Goal: Task Accomplishment & Management: Manage account settings

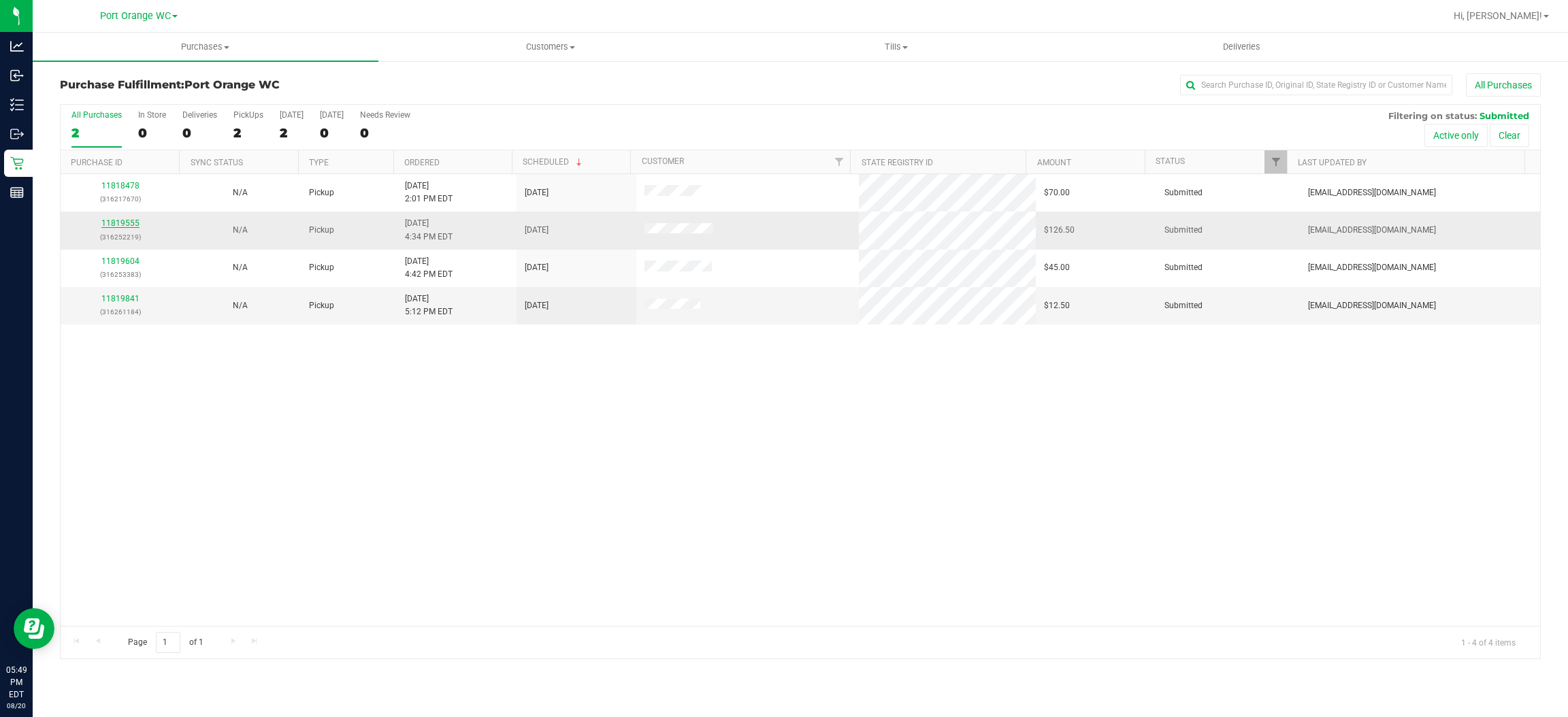
click at [118, 224] on link "11819555" at bounding box center [120, 223] width 38 height 9
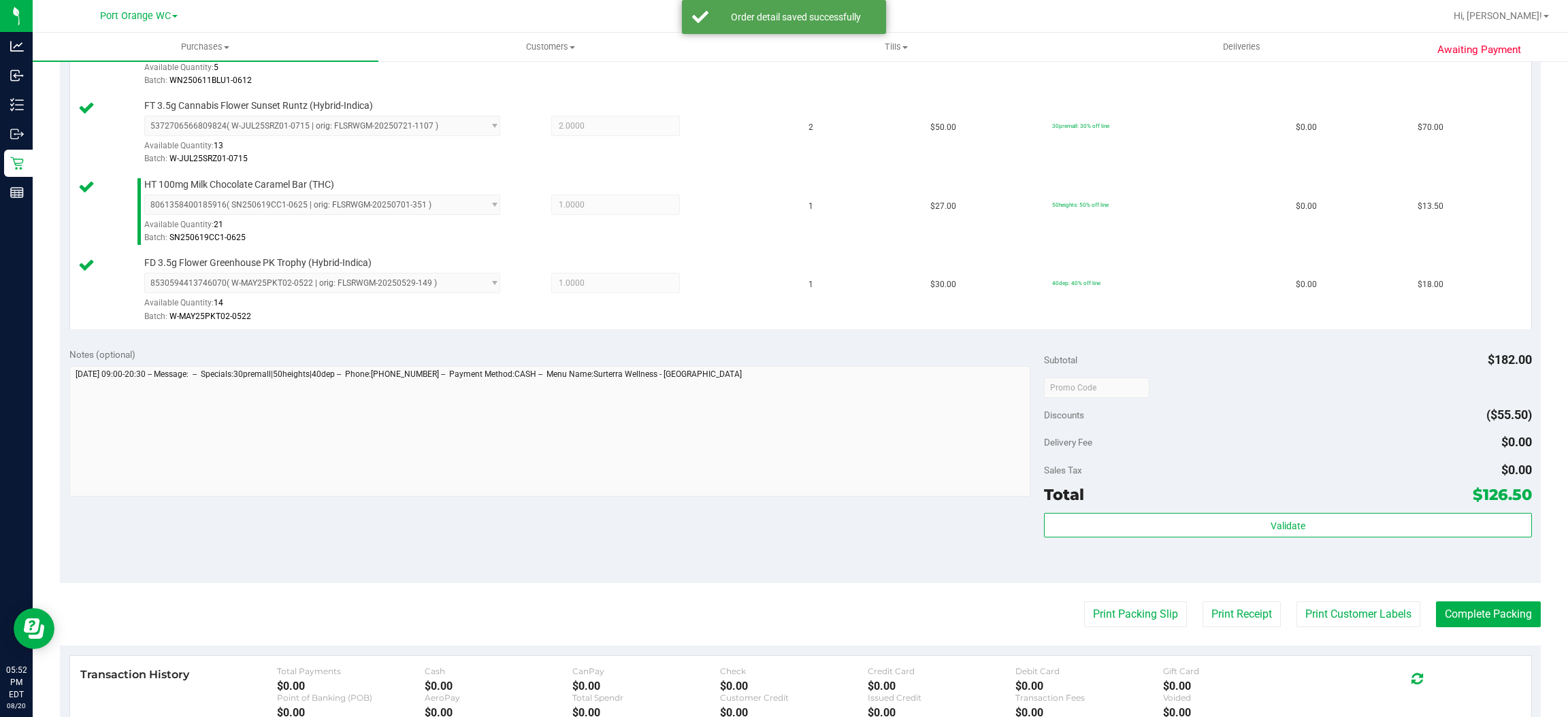
scroll to position [611, 0]
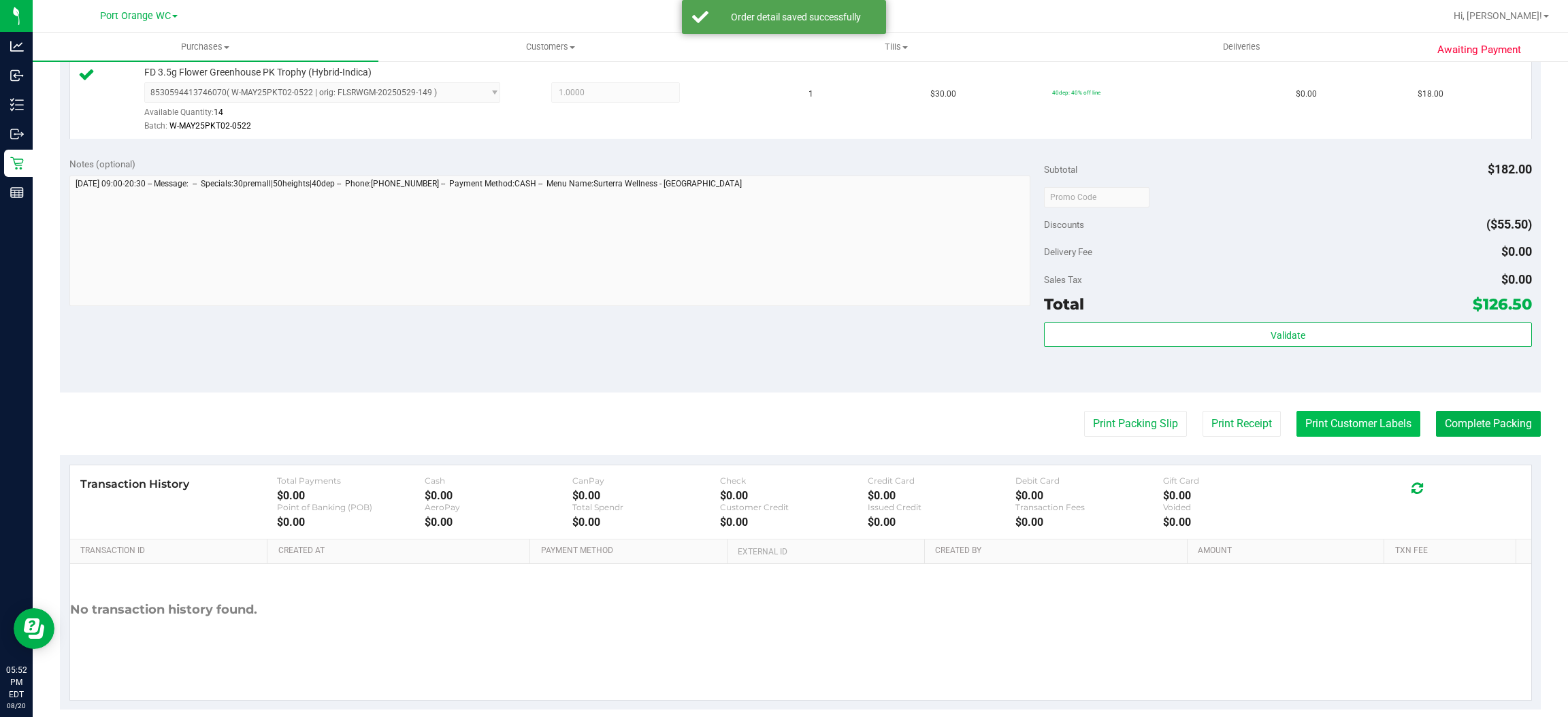
click at [1350, 423] on button "Print Customer Labels" at bounding box center [1359, 424] width 124 height 26
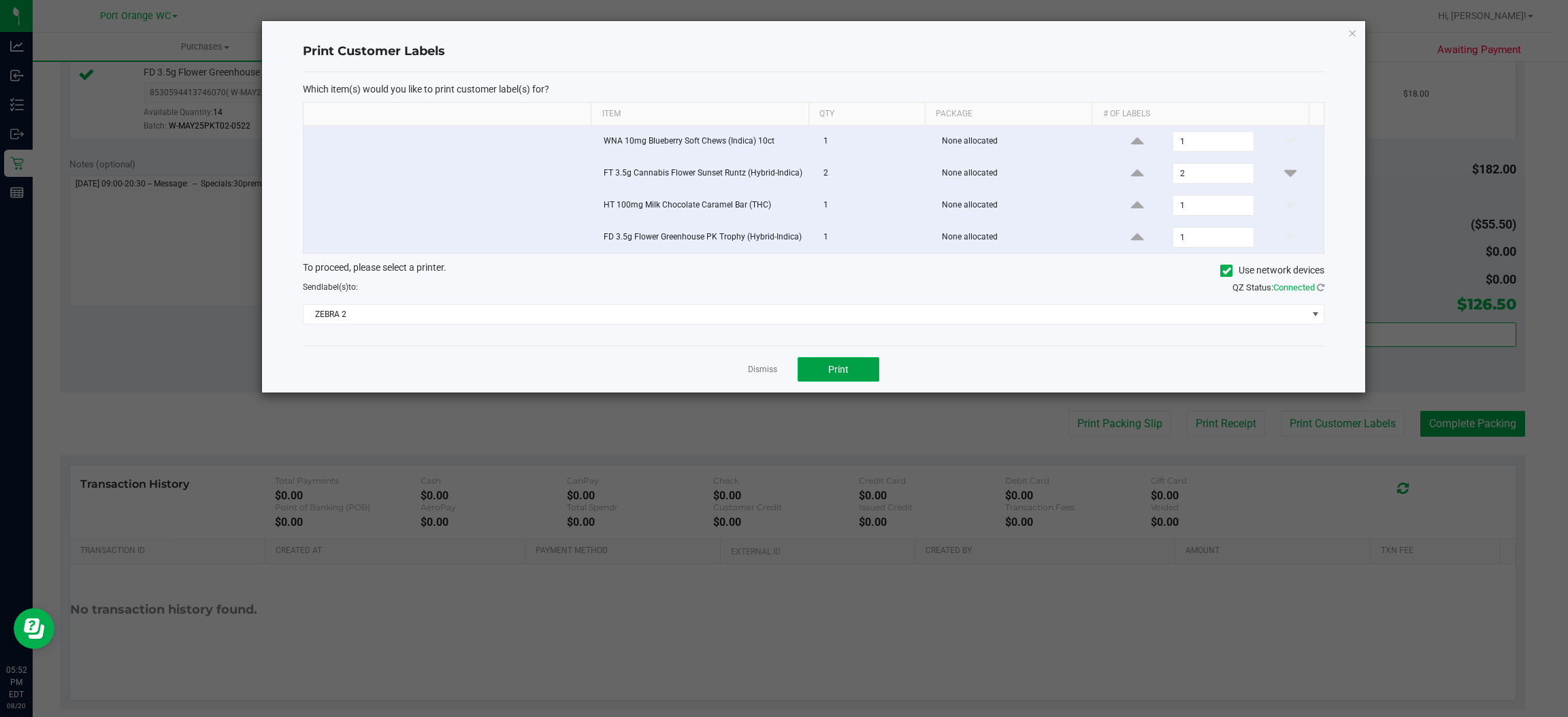
click at [838, 369] on span "Print" at bounding box center [838, 369] width 21 height 11
click at [761, 371] on link "Dismiss" at bounding box center [762, 369] width 29 height 11
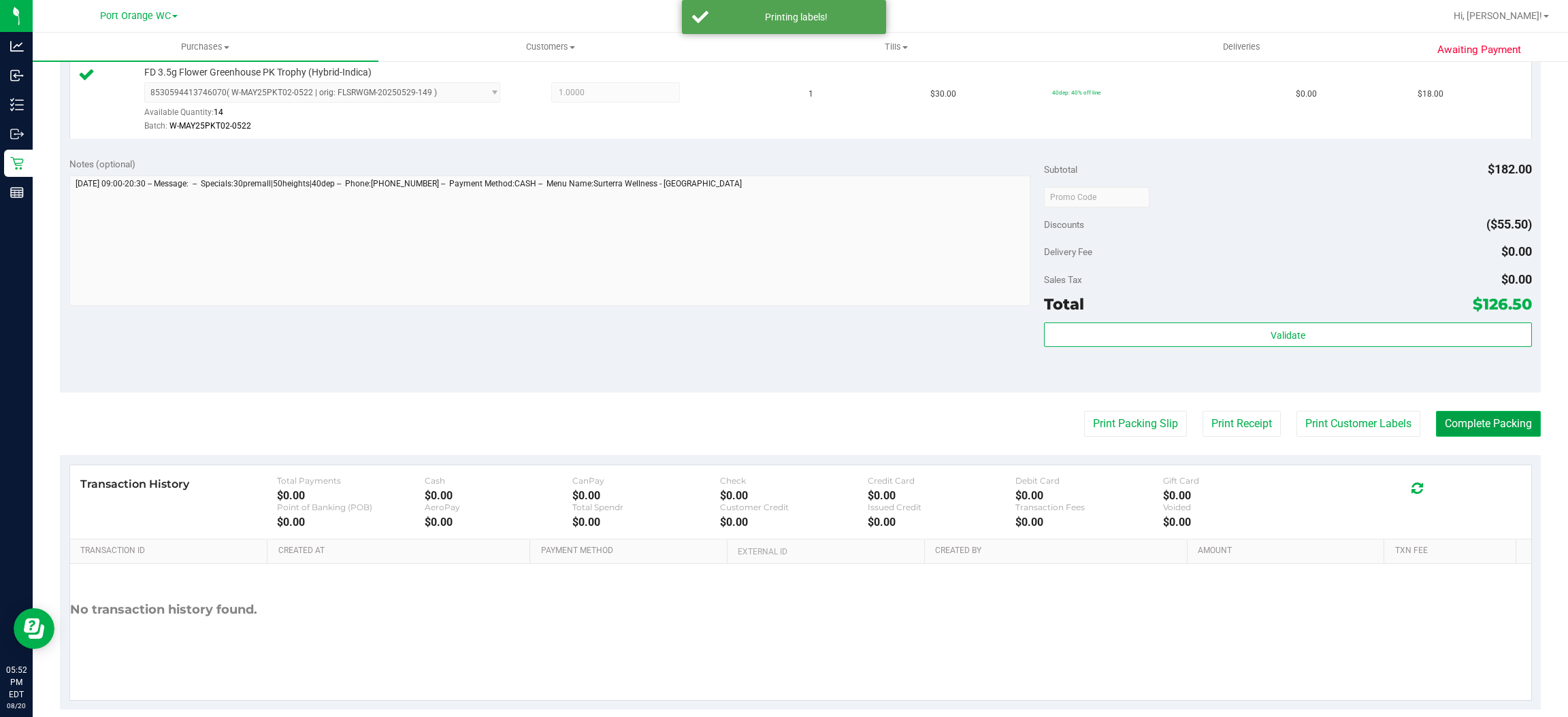
click at [1460, 418] on button "Complete Packing" at bounding box center [1488, 424] width 105 height 26
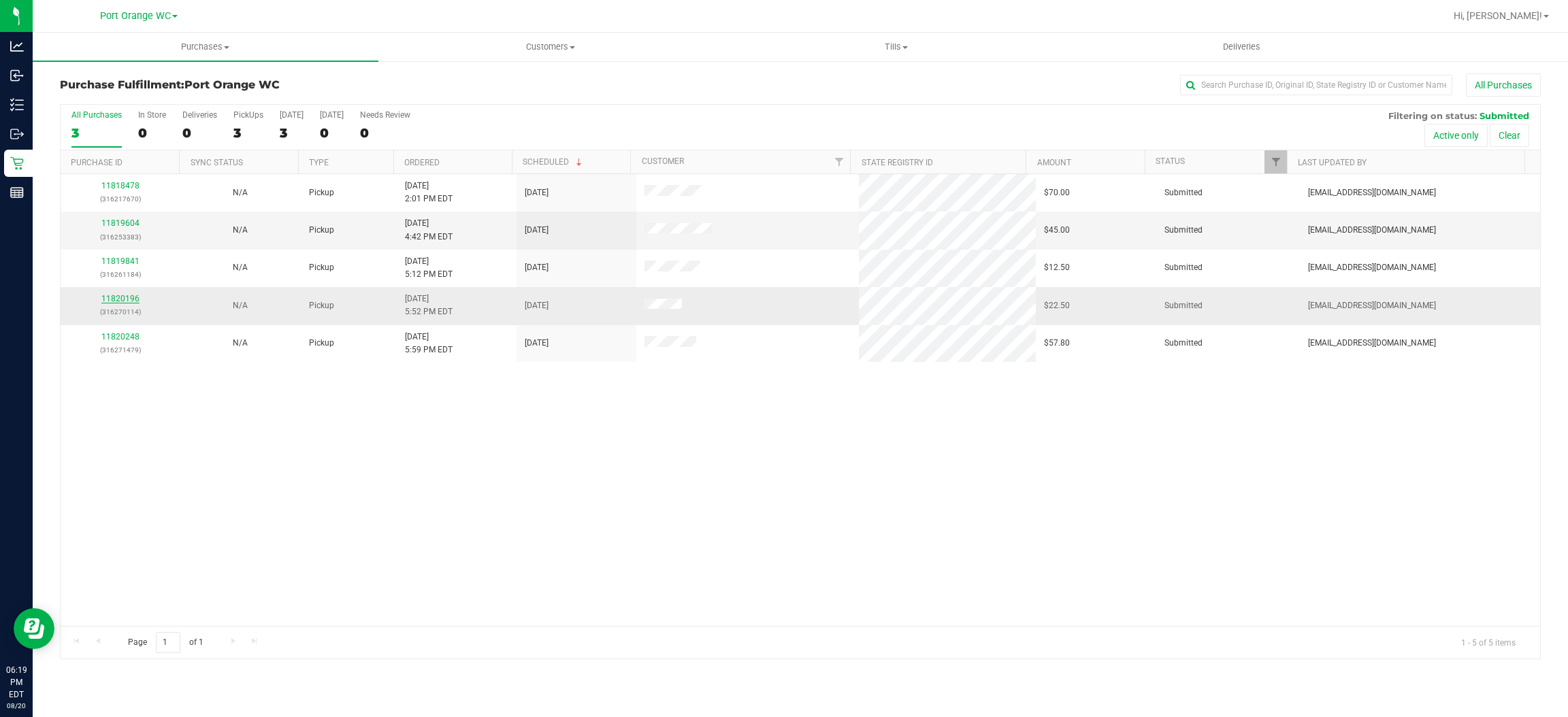
click at [117, 299] on link "11820196" at bounding box center [120, 299] width 38 height 9
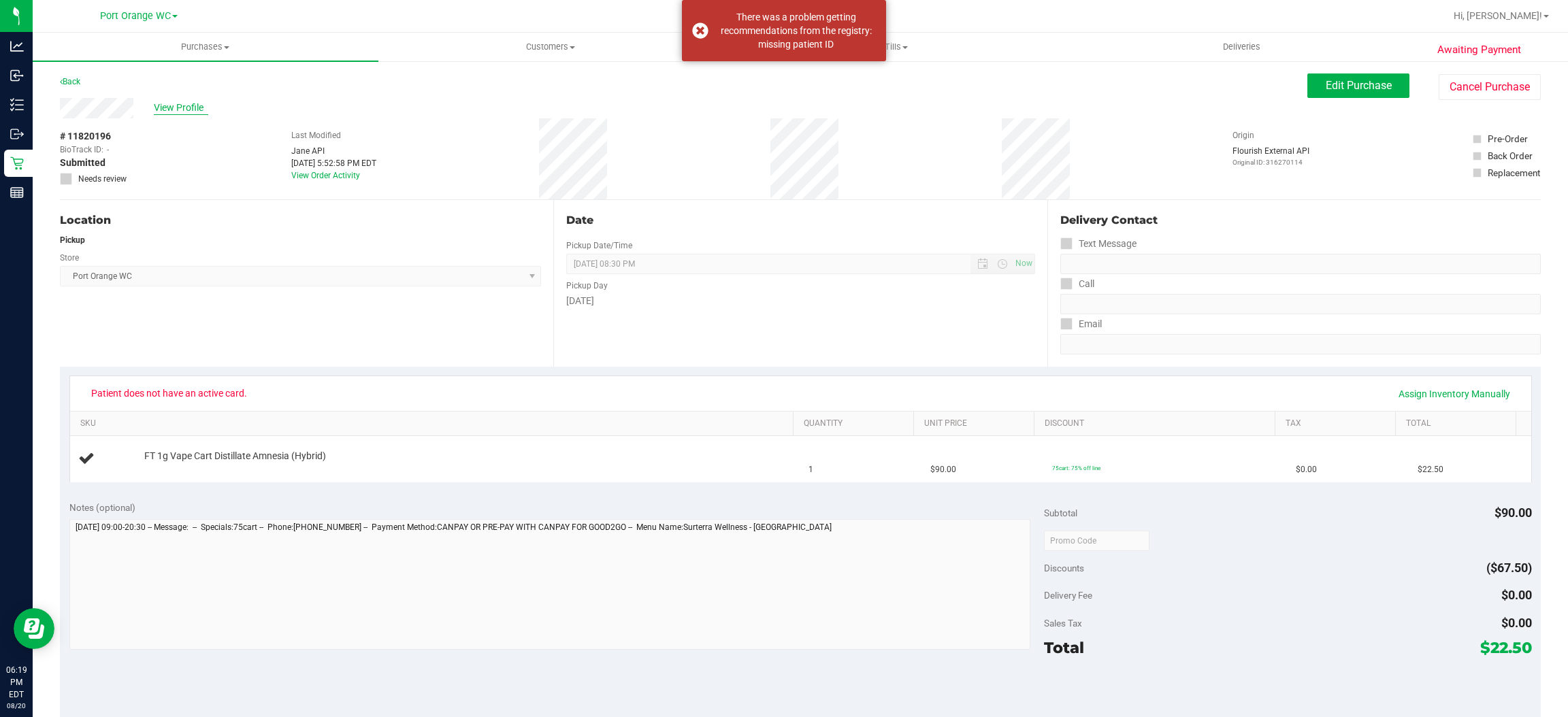
click at [185, 111] on span "View Profile" at bounding box center [181, 107] width 54 height 14
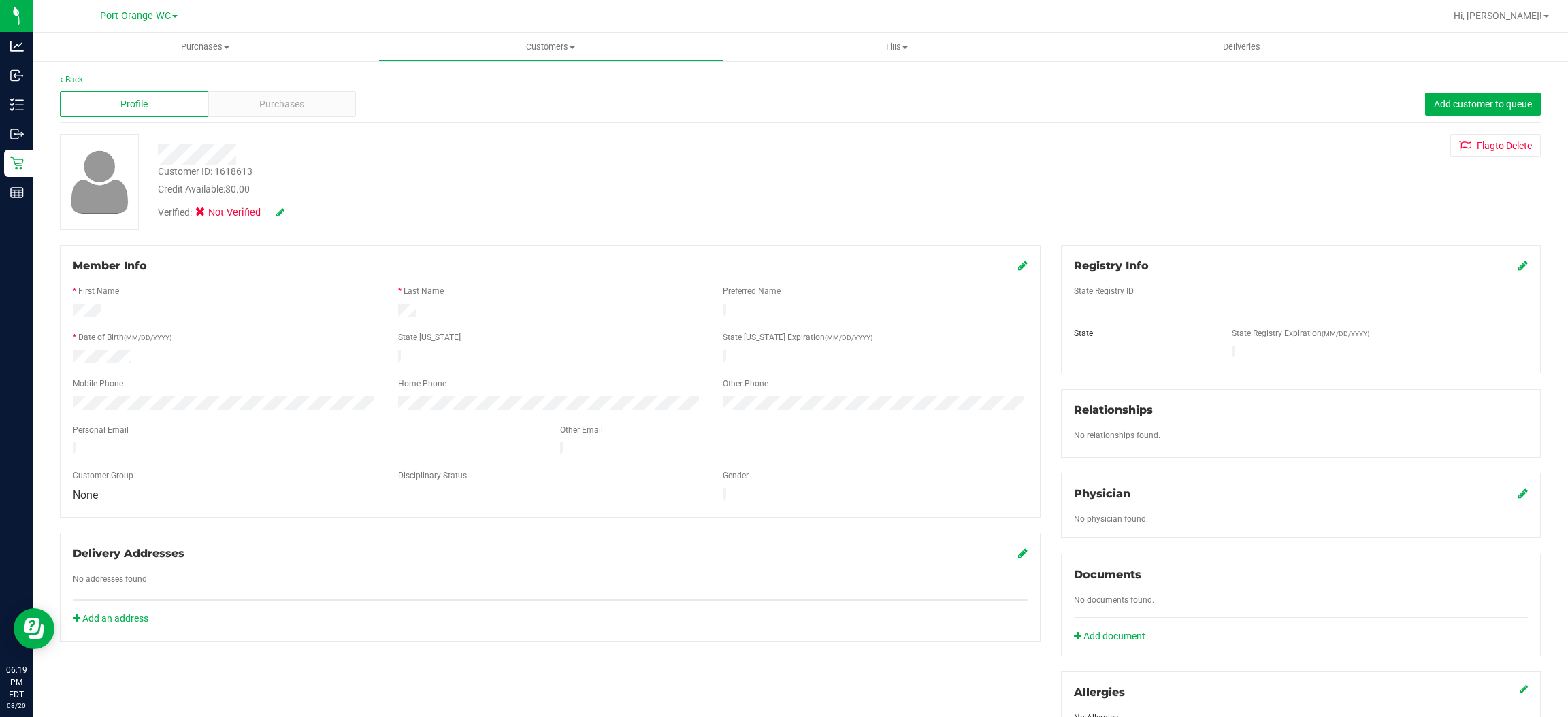
click at [1018, 263] on icon at bounding box center [1023, 265] width 9 height 11
click at [1518, 267] on icon at bounding box center [1523, 265] width 9 height 11
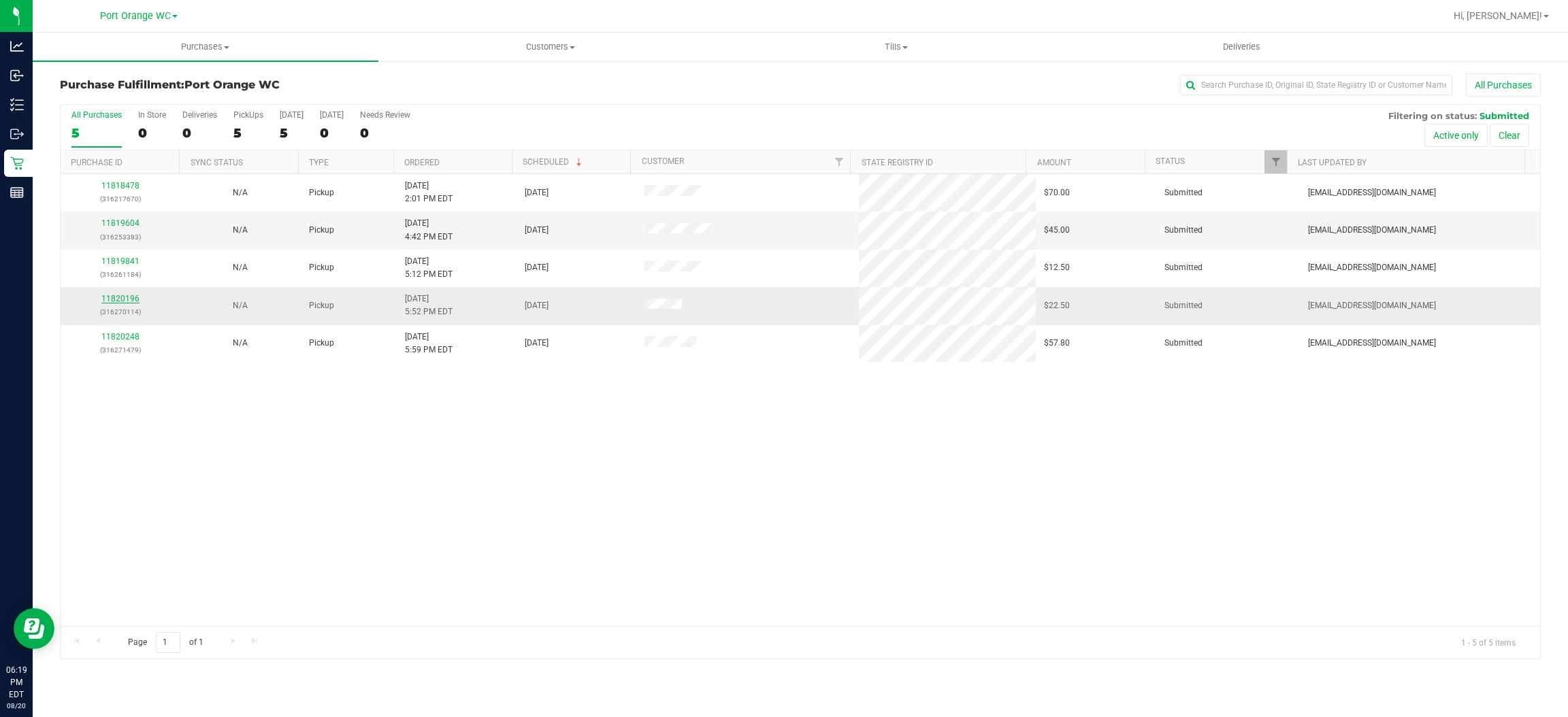
click at [118, 302] on link "11820196" at bounding box center [120, 299] width 38 height 9
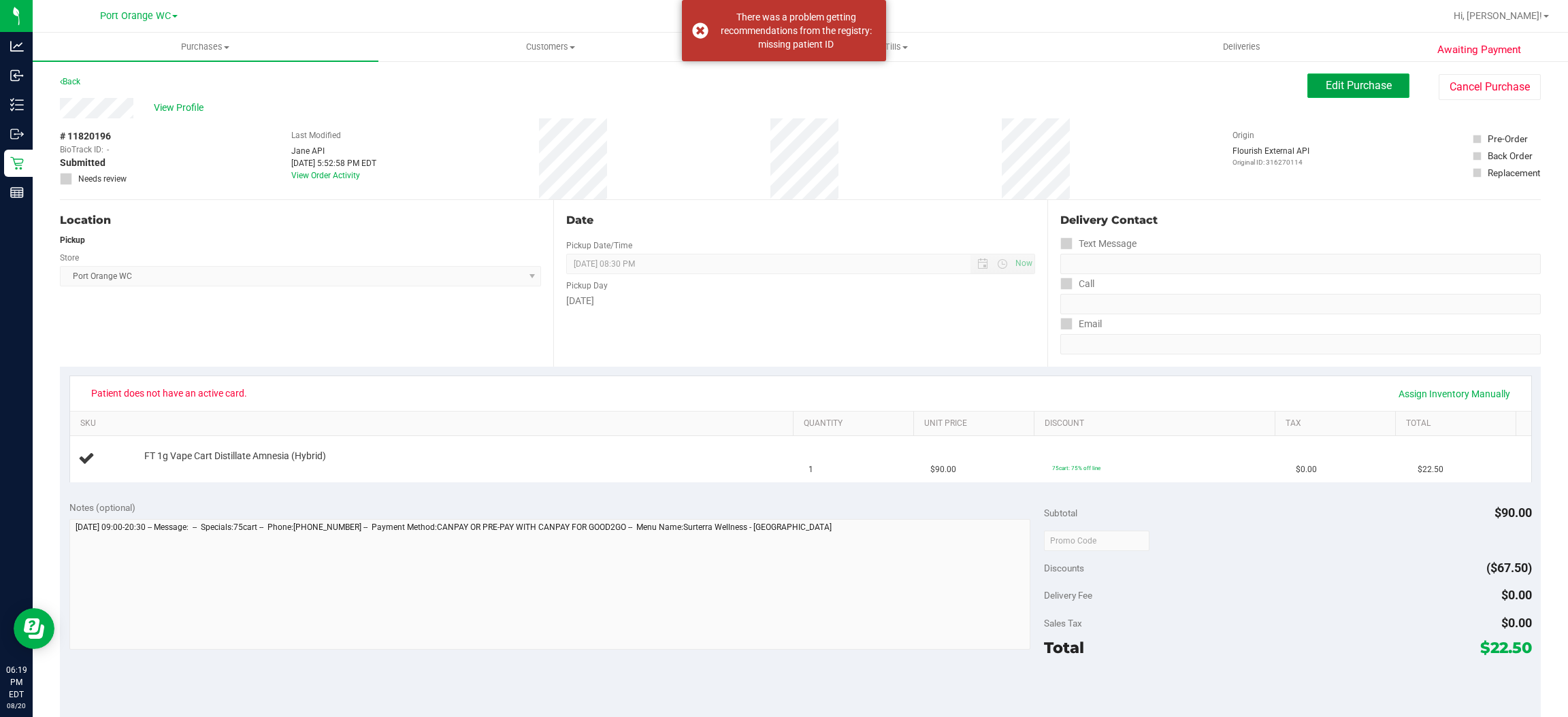
click at [1349, 85] on span "Edit Purchase" at bounding box center [1359, 85] width 66 height 13
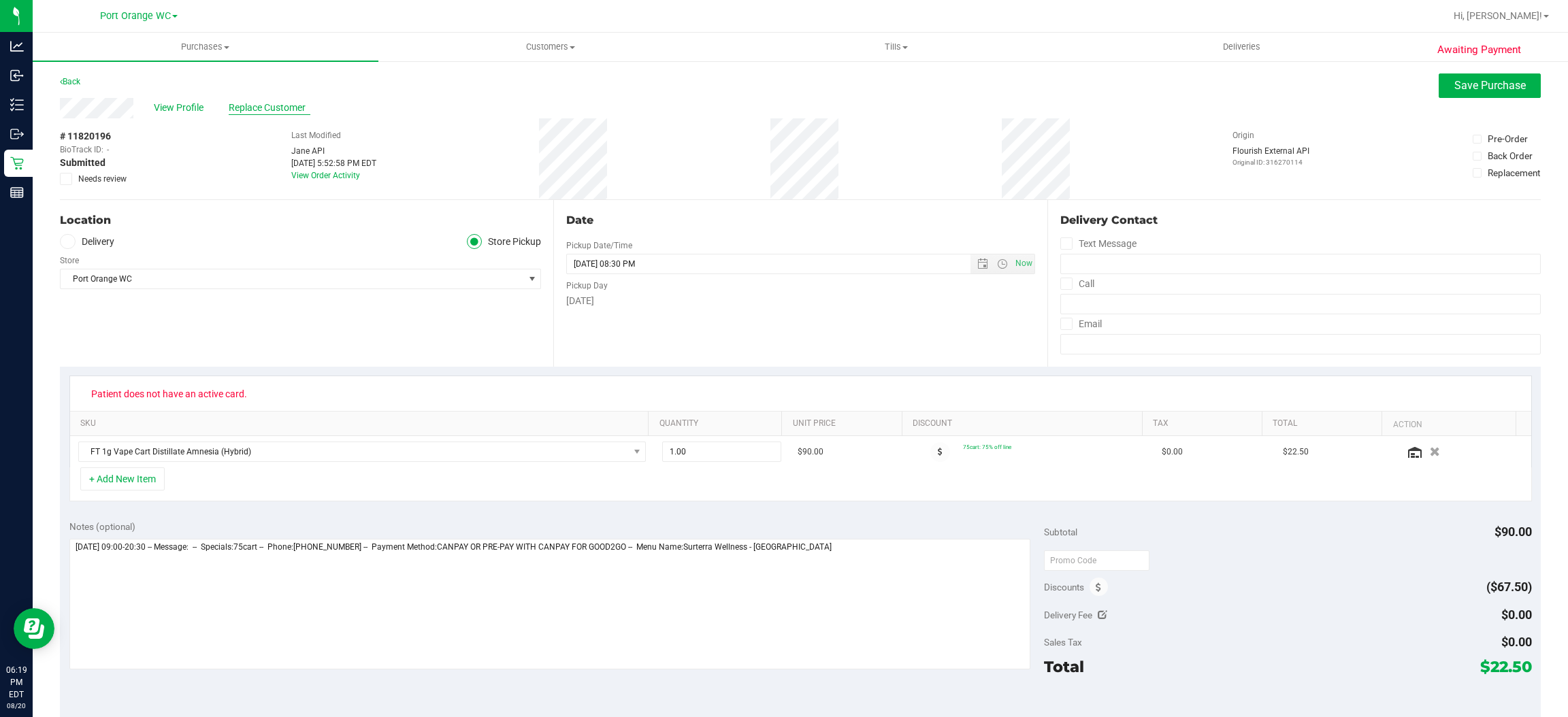
click at [255, 105] on span "Replace Customer" at bounding box center [269, 107] width 82 height 14
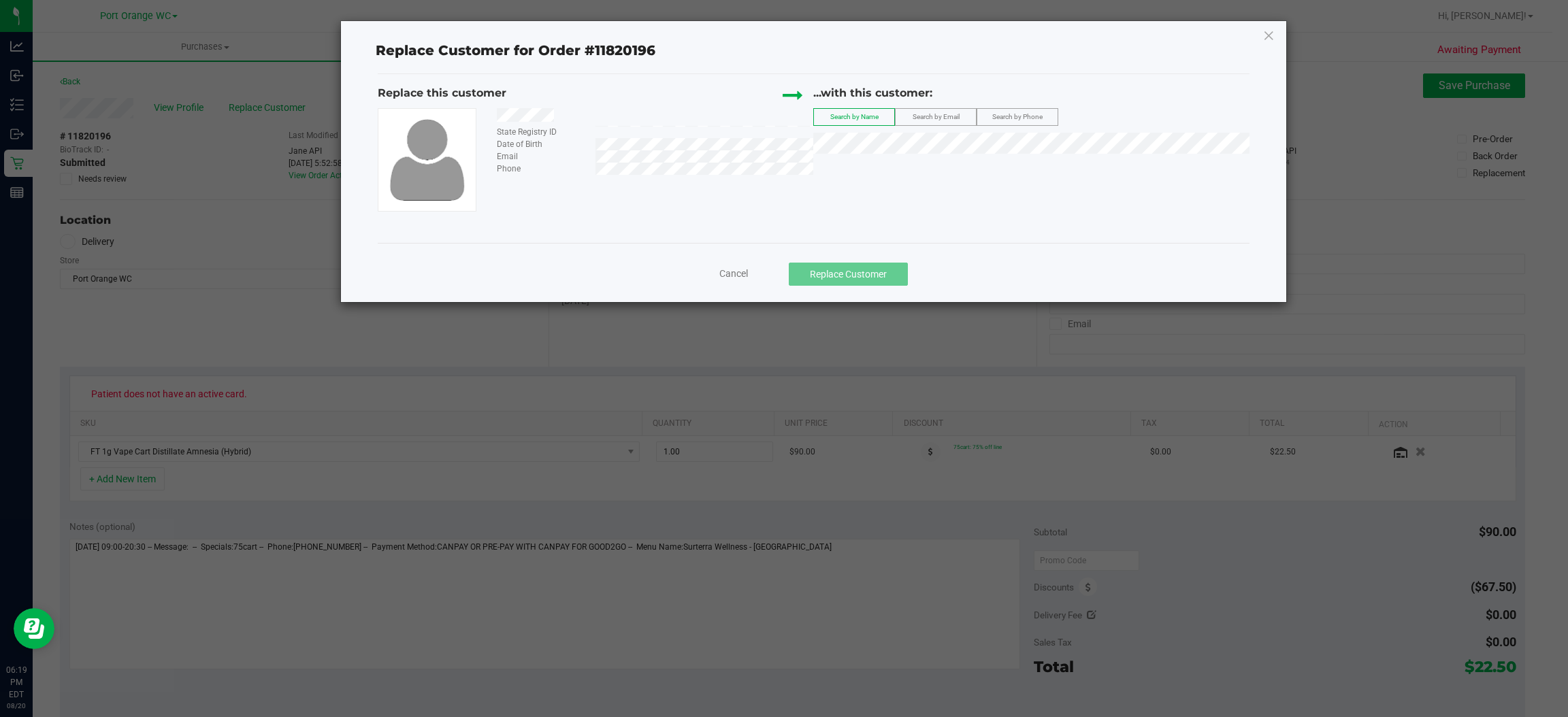
click at [922, 106] on div "...with this customer:" at bounding box center [1031, 97] width 436 height 23
click at [930, 112] on label "Search by Email" at bounding box center [936, 116] width 81 height 16
click at [981, 170] on span "([EMAIL_ADDRESS][DOMAIN_NAME])" at bounding box center [966, 169] width 158 height 11
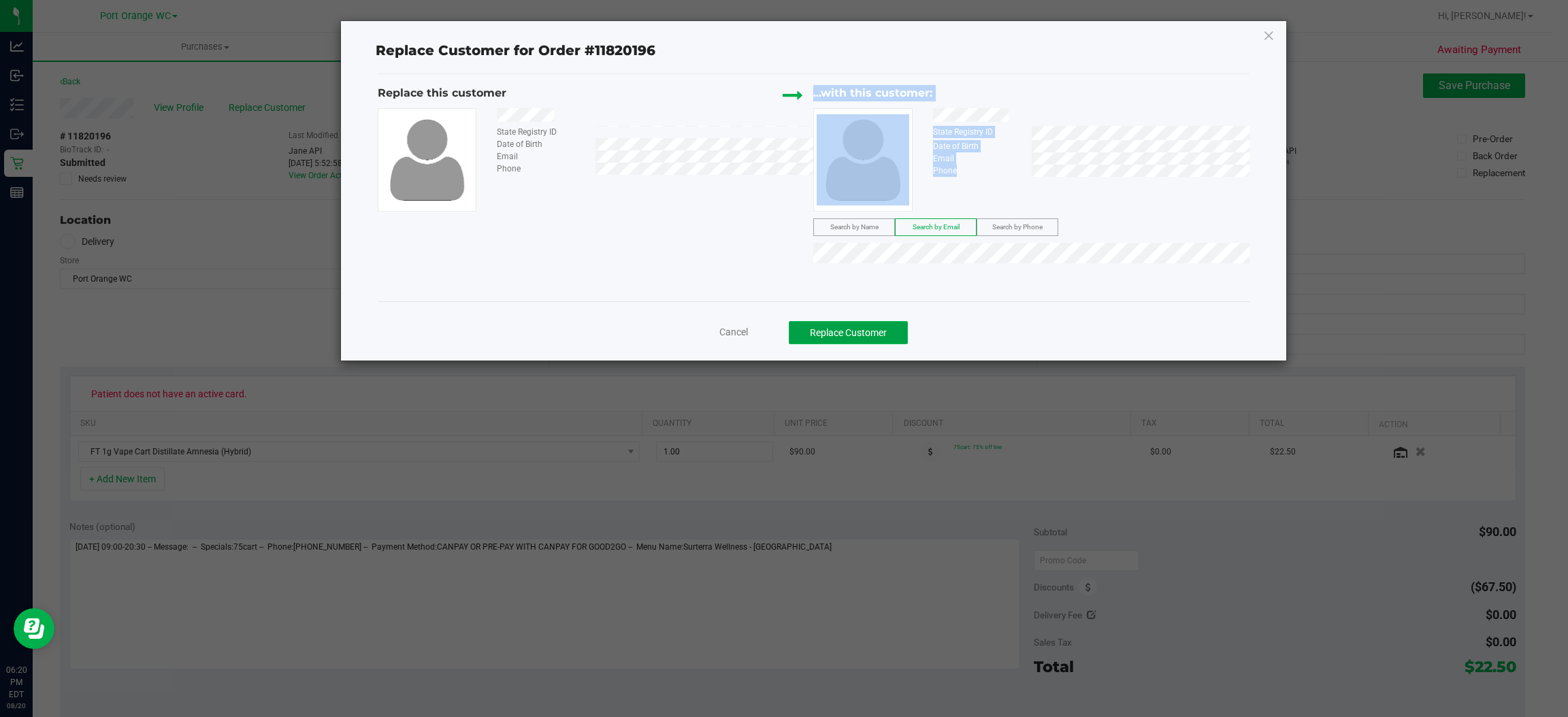
click at [872, 334] on button "Replace Customer" at bounding box center [848, 333] width 119 height 23
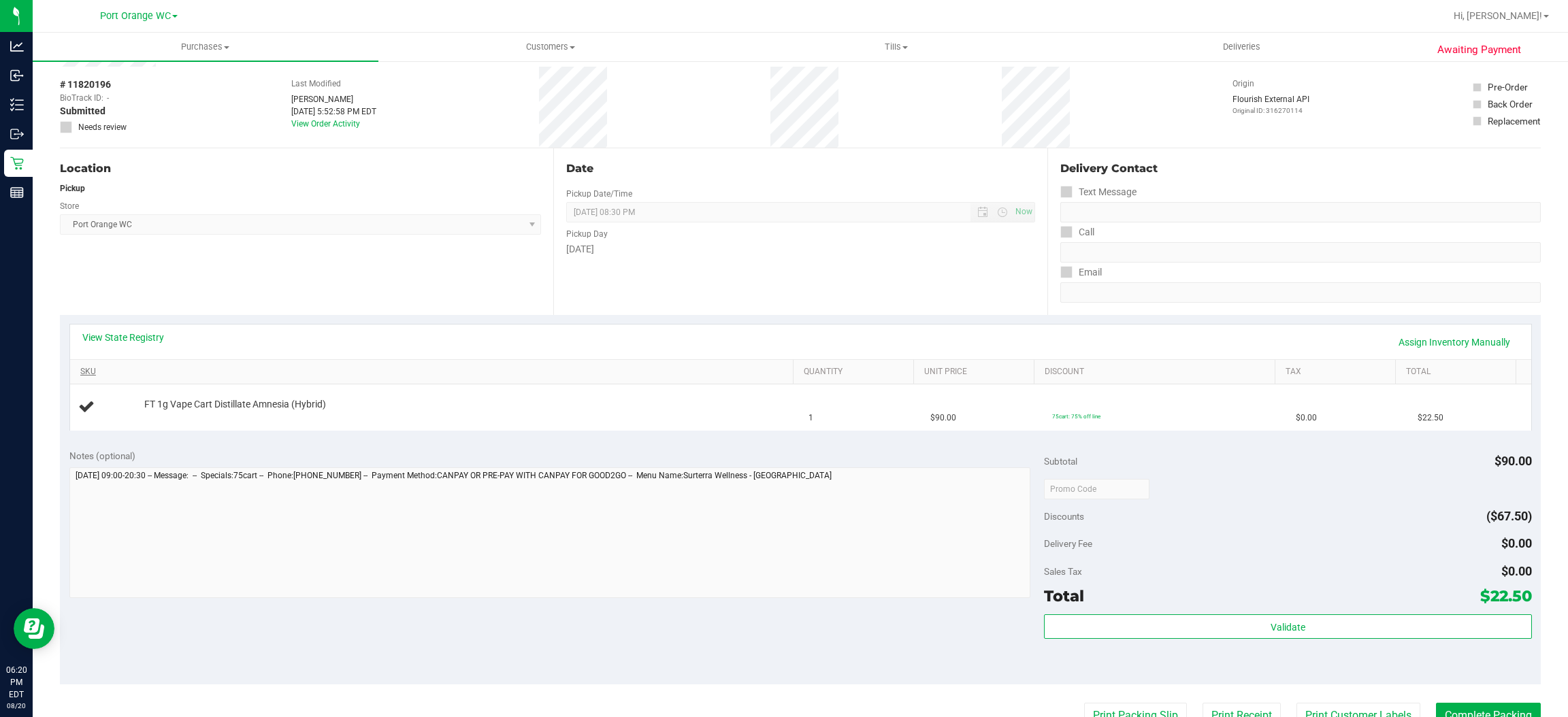
scroll to position [102, 0]
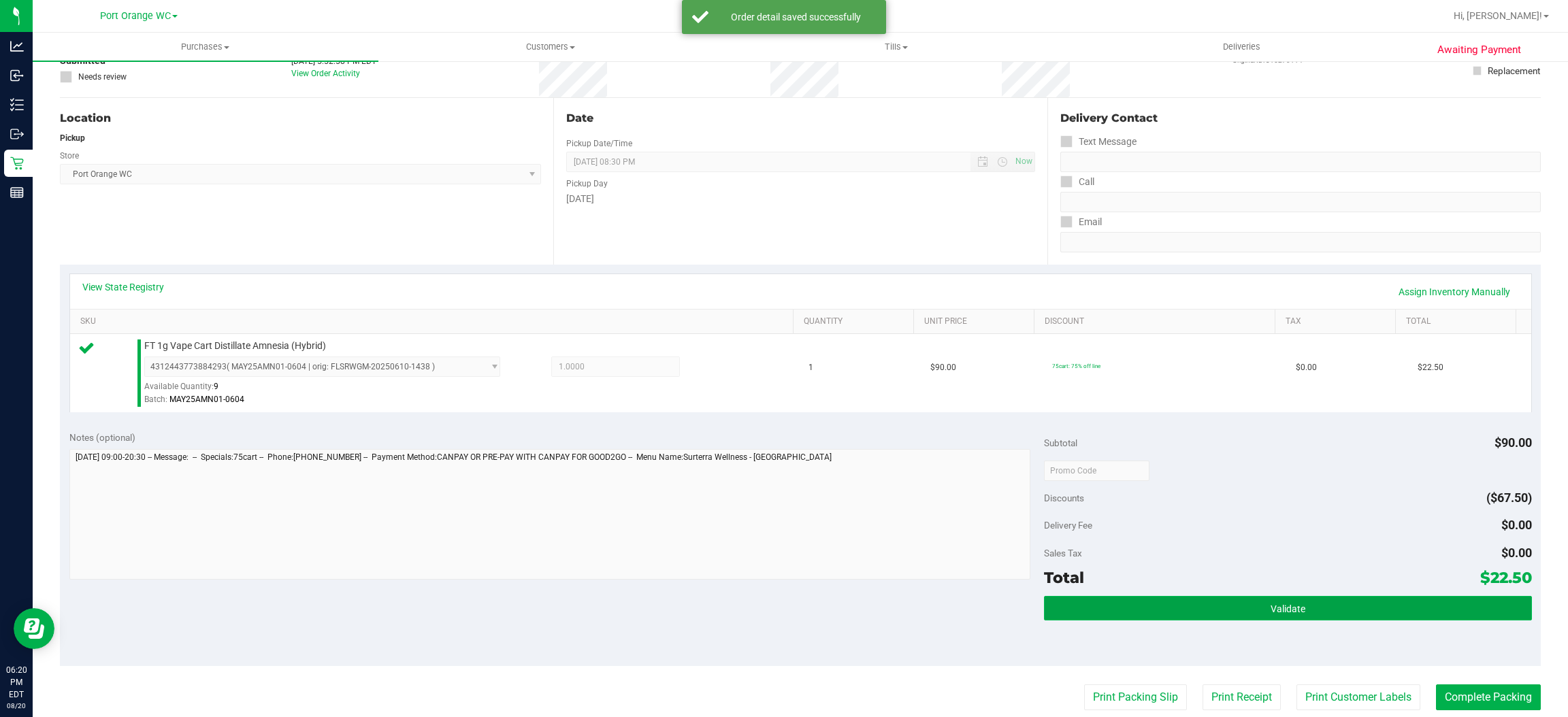
click at [1309, 603] on button "Validate" at bounding box center [1288, 608] width 488 height 24
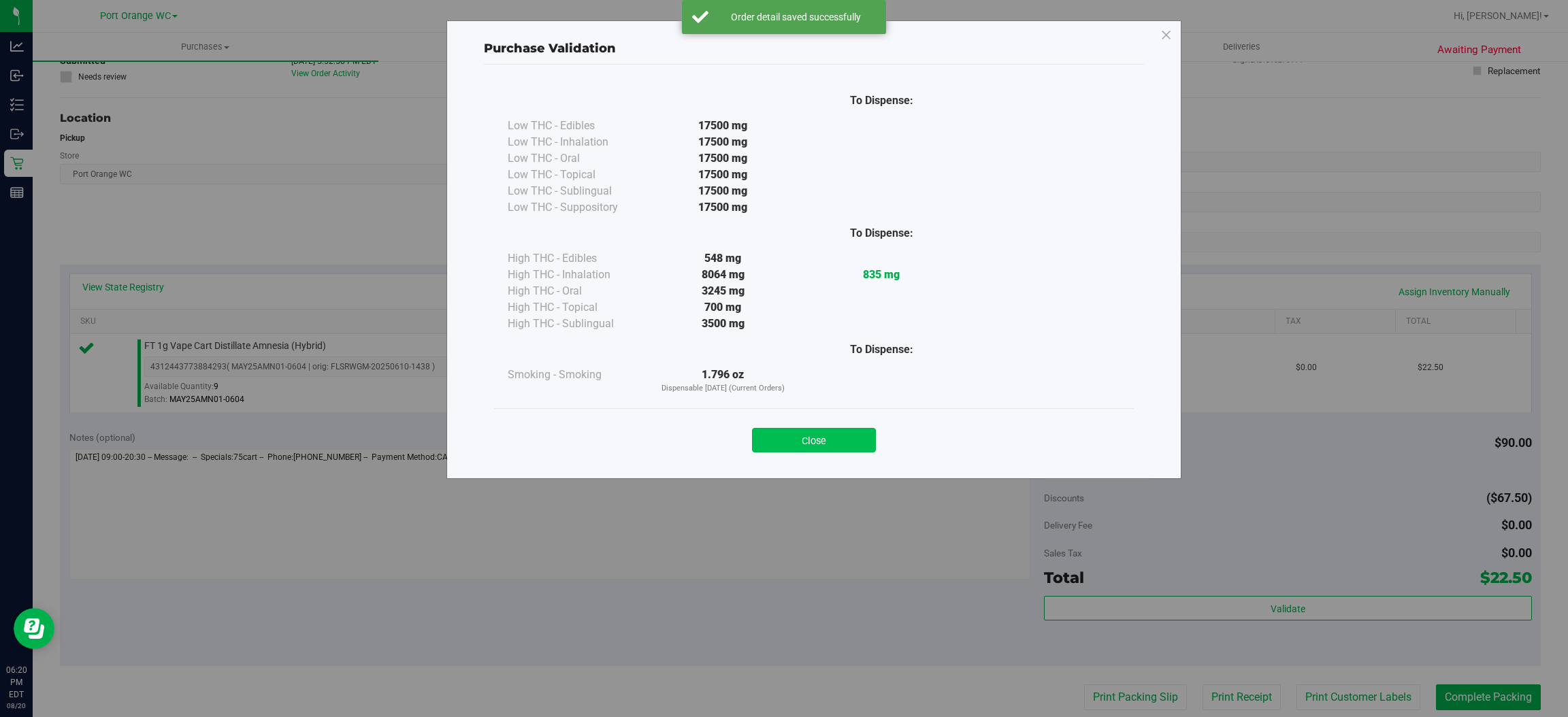
click at [836, 438] on button "Close" at bounding box center [814, 440] width 124 height 24
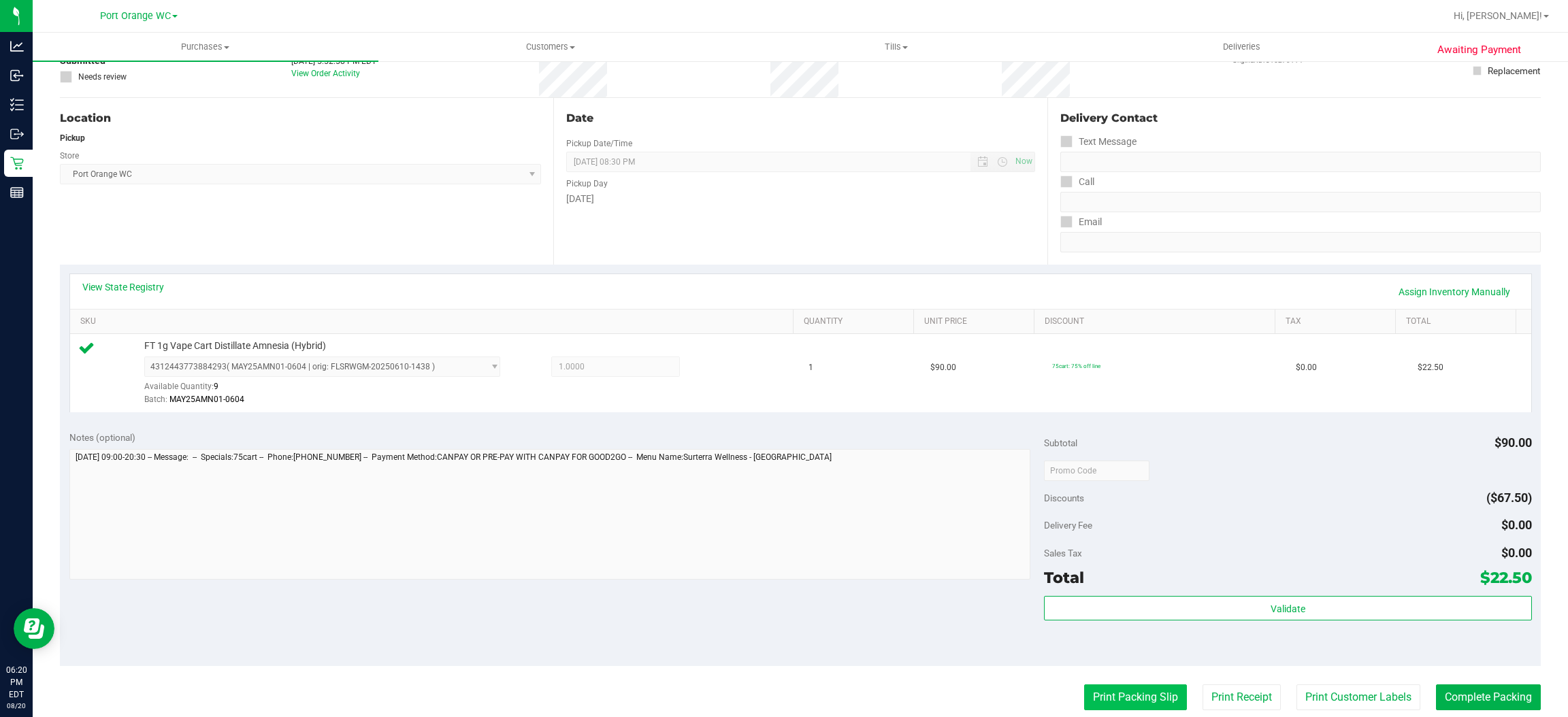
click at [1093, 688] on button "Print Packing Slip" at bounding box center [1136, 697] width 103 height 26
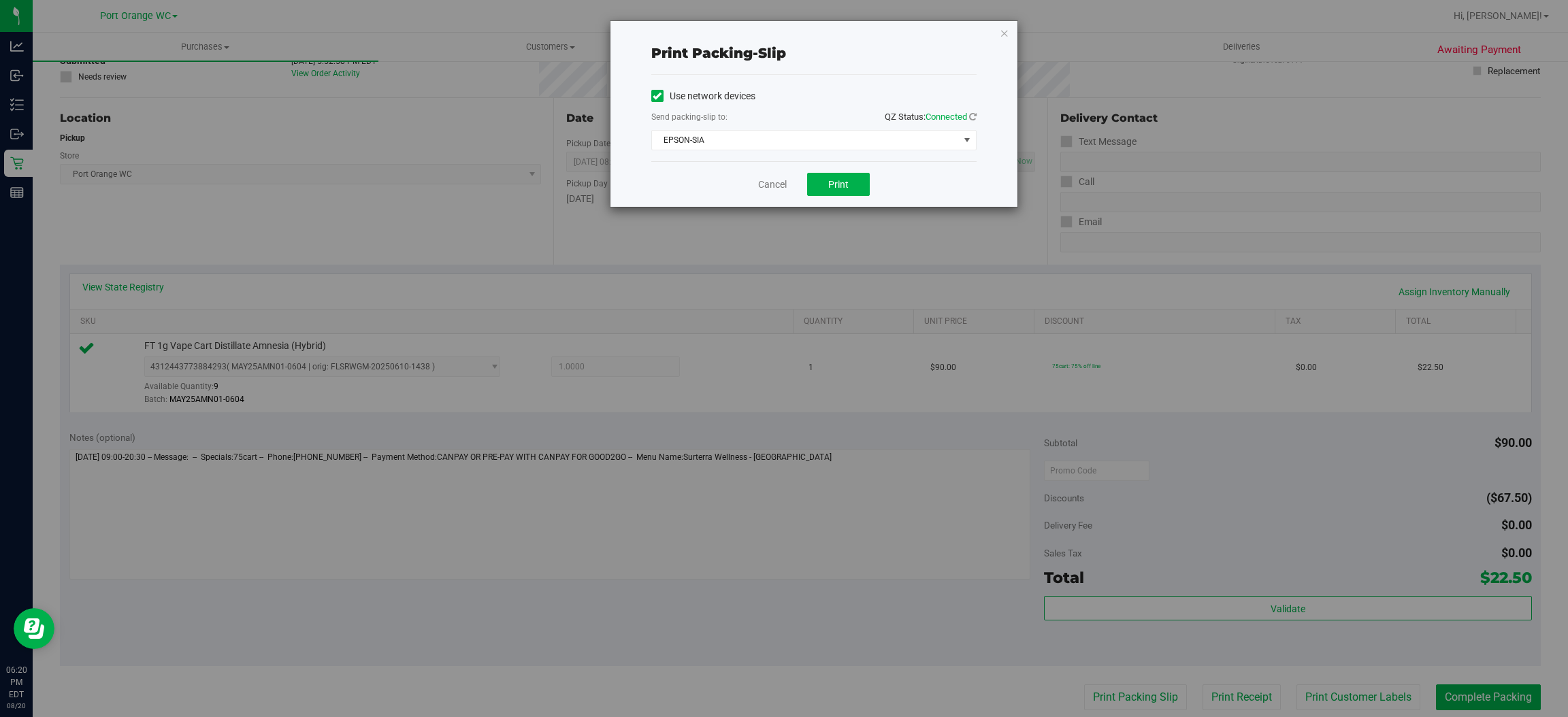
click at [763, 172] on div "Cancel Print" at bounding box center [814, 184] width 325 height 46
drag, startPoint x: 771, startPoint y: 184, endPoint x: 905, endPoint y: 281, distance: 165.4
click at [773, 185] on link "Cancel" at bounding box center [772, 184] width 28 height 14
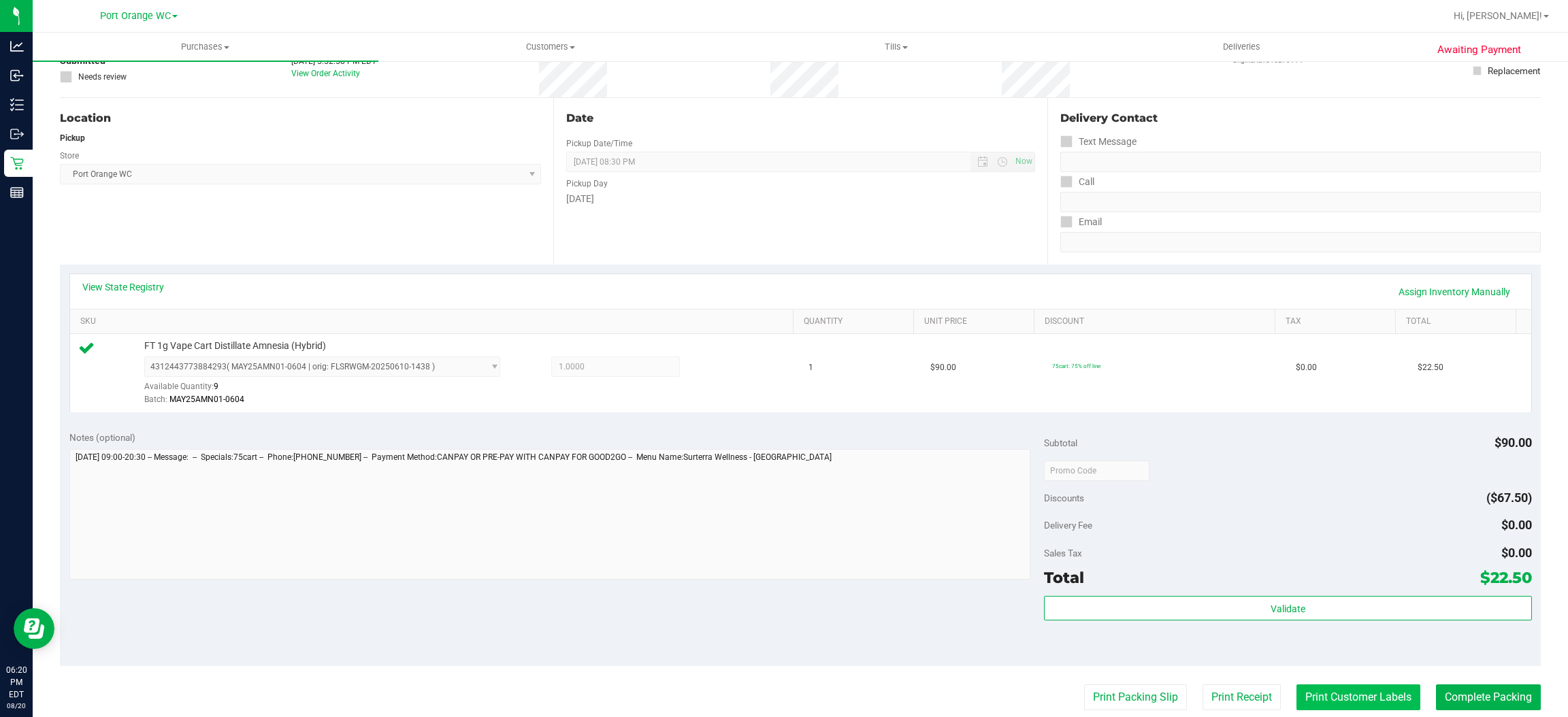
click at [1336, 694] on button "Print Customer Labels" at bounding box center [1359, 697] width 124 height 26
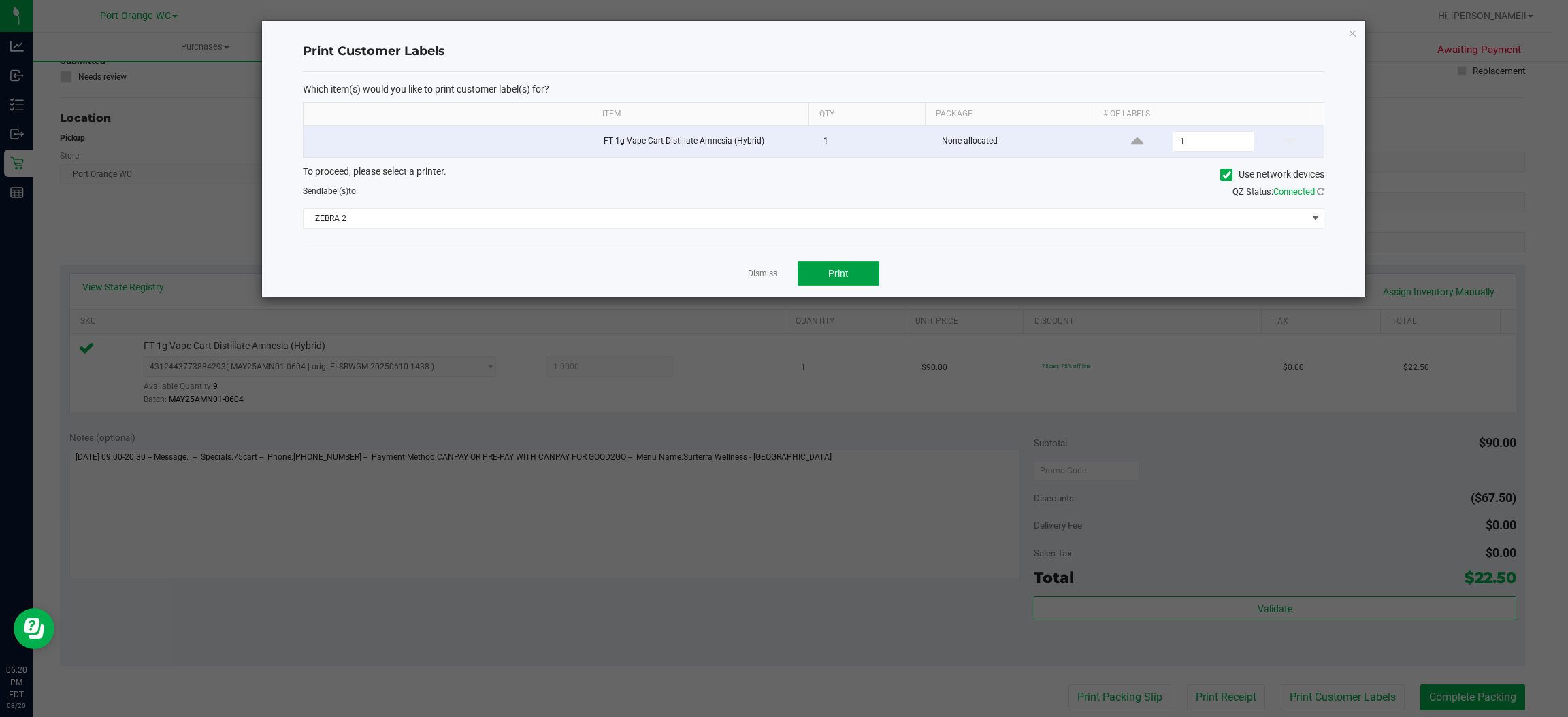
click at [840, 269] on span "Print" at bounding box center [838, 274] width 21 height 11
drag, startPoint x: 736, startPoint y: 284, endPoint x: 745, endPoint y: 283, distance: 9.1
click at [737, 284] on div "Dismiss Print" at bounding box center [813, 273] width 1021 height 47
drag, startPoint x: 765, startPoint y: 275, endPoint x: 807, endPoint y: 316, distance: 58.7
click at [764, 275] on link "Dismiss" at bounding box center [762, 274] width 29 height 11
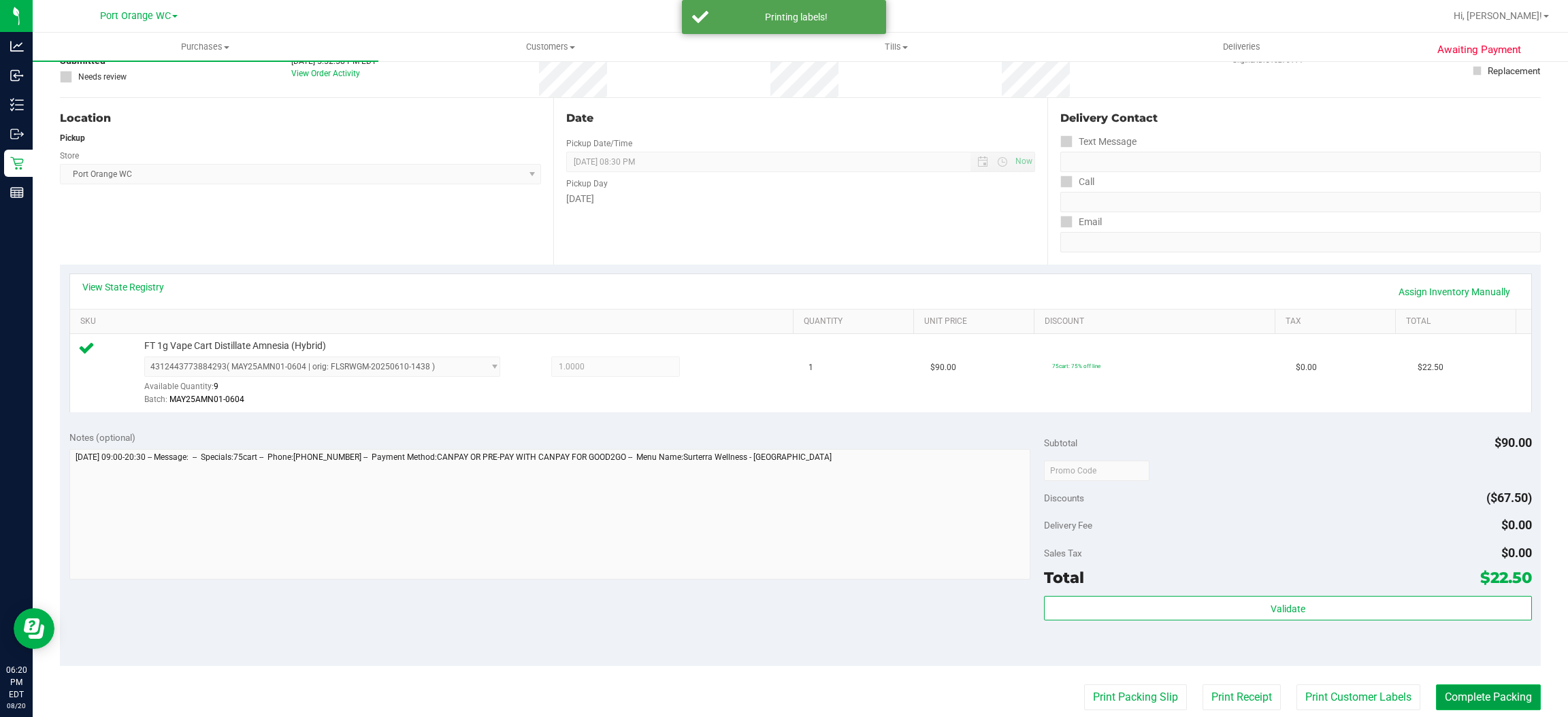
click at [1487, 699] on button "Complete Packing" at bounding box center [1488, 697] width 105 height 26
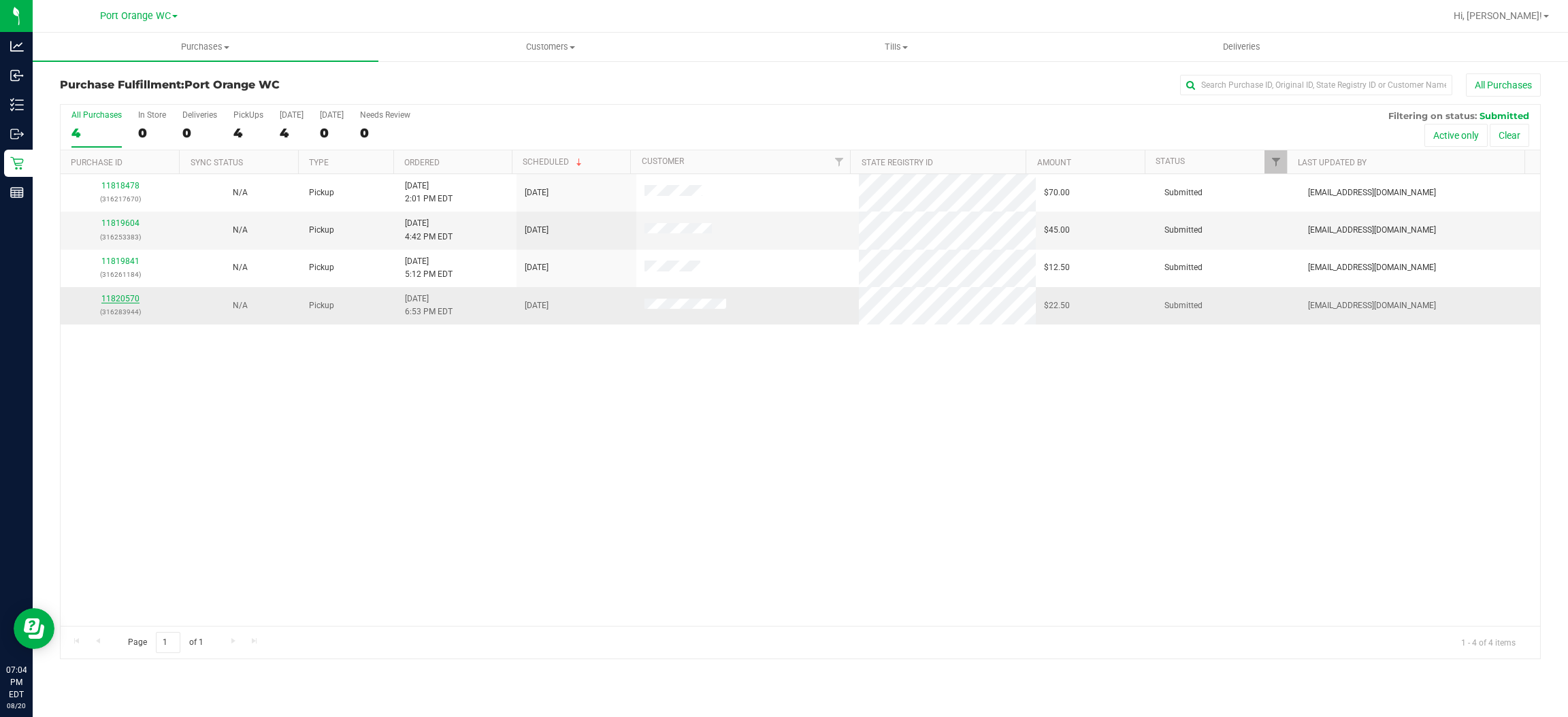
click at [111, 298] on link "11820570" at bounding box center [120, 299] width 38 height 9
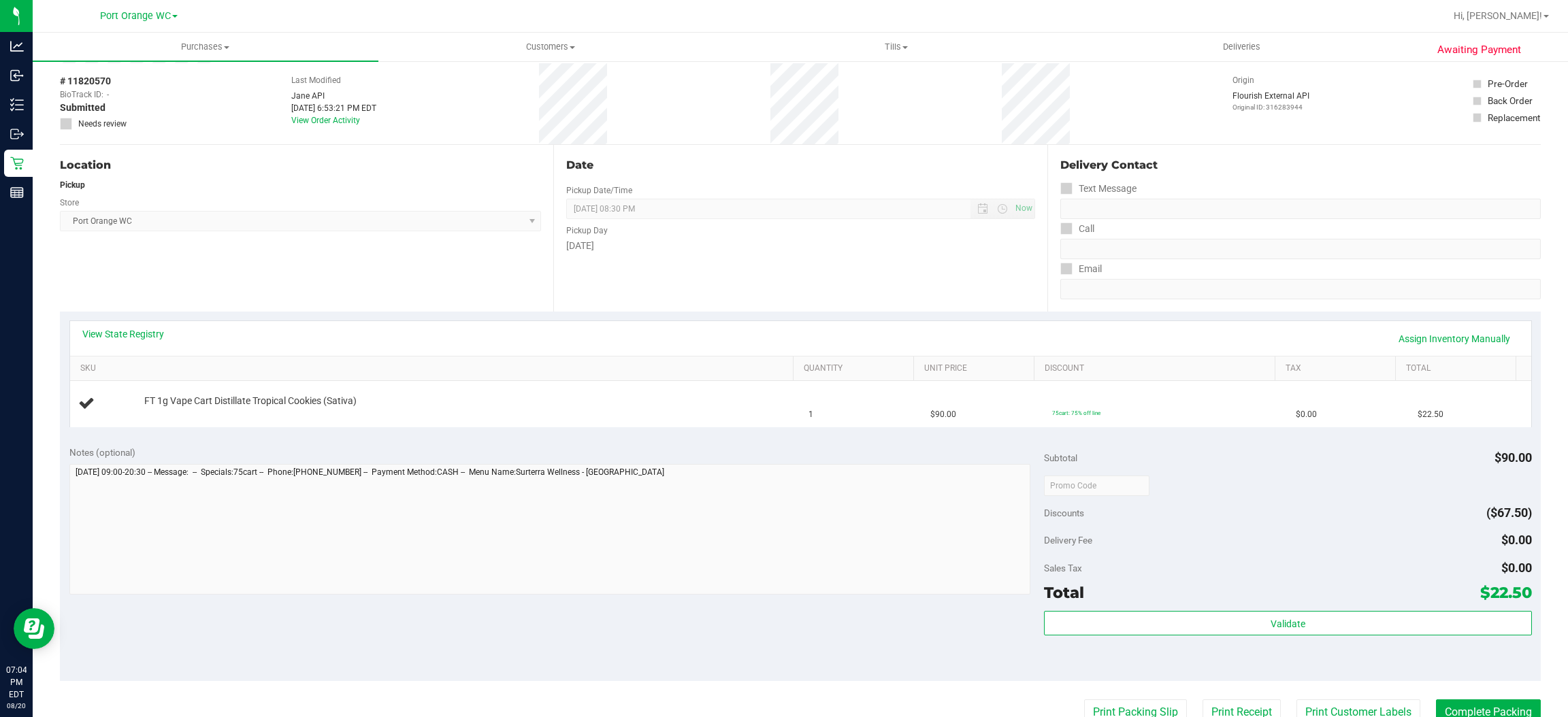
scroll to position [102, 0]
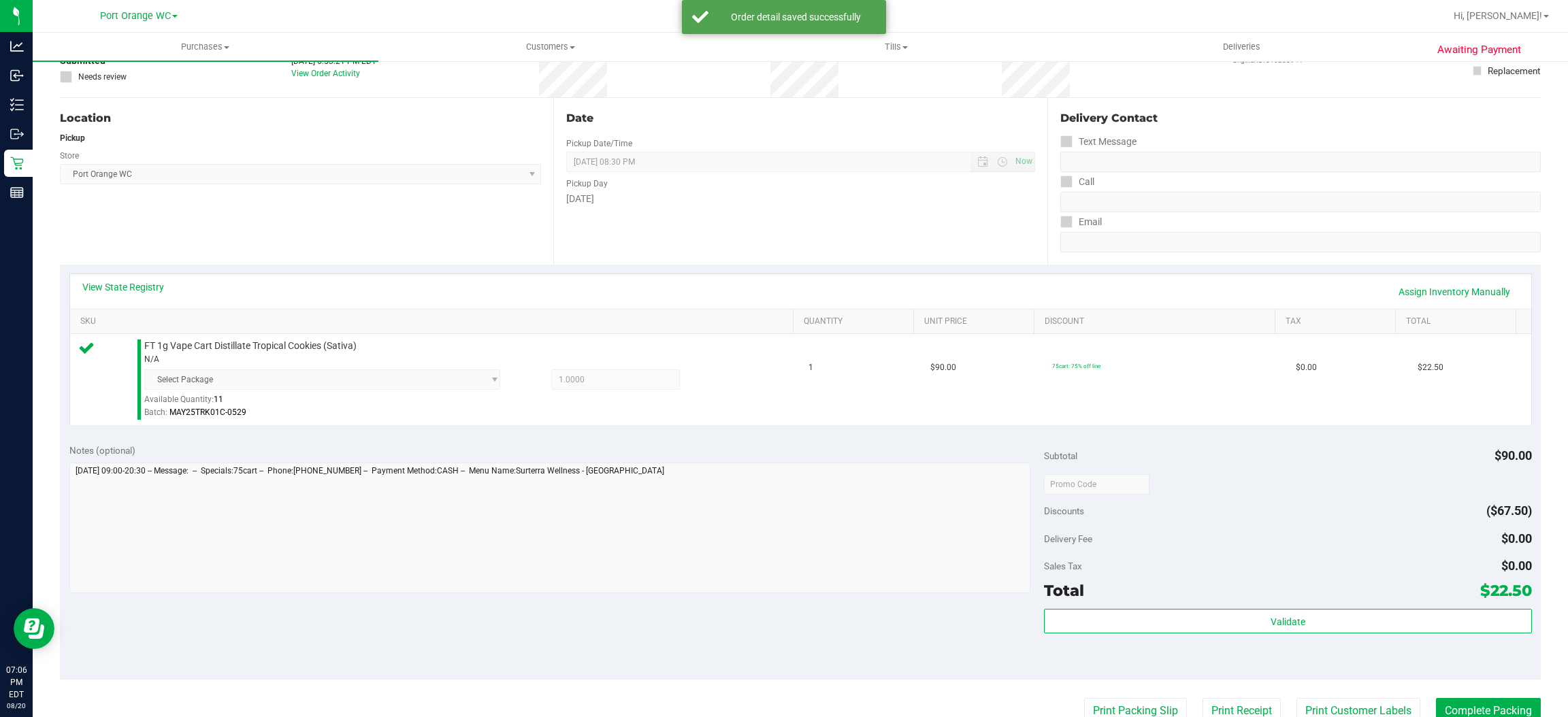
click at [1319, 636] on div "Validate" at bounding box center [1288, 639] width 488 height 61
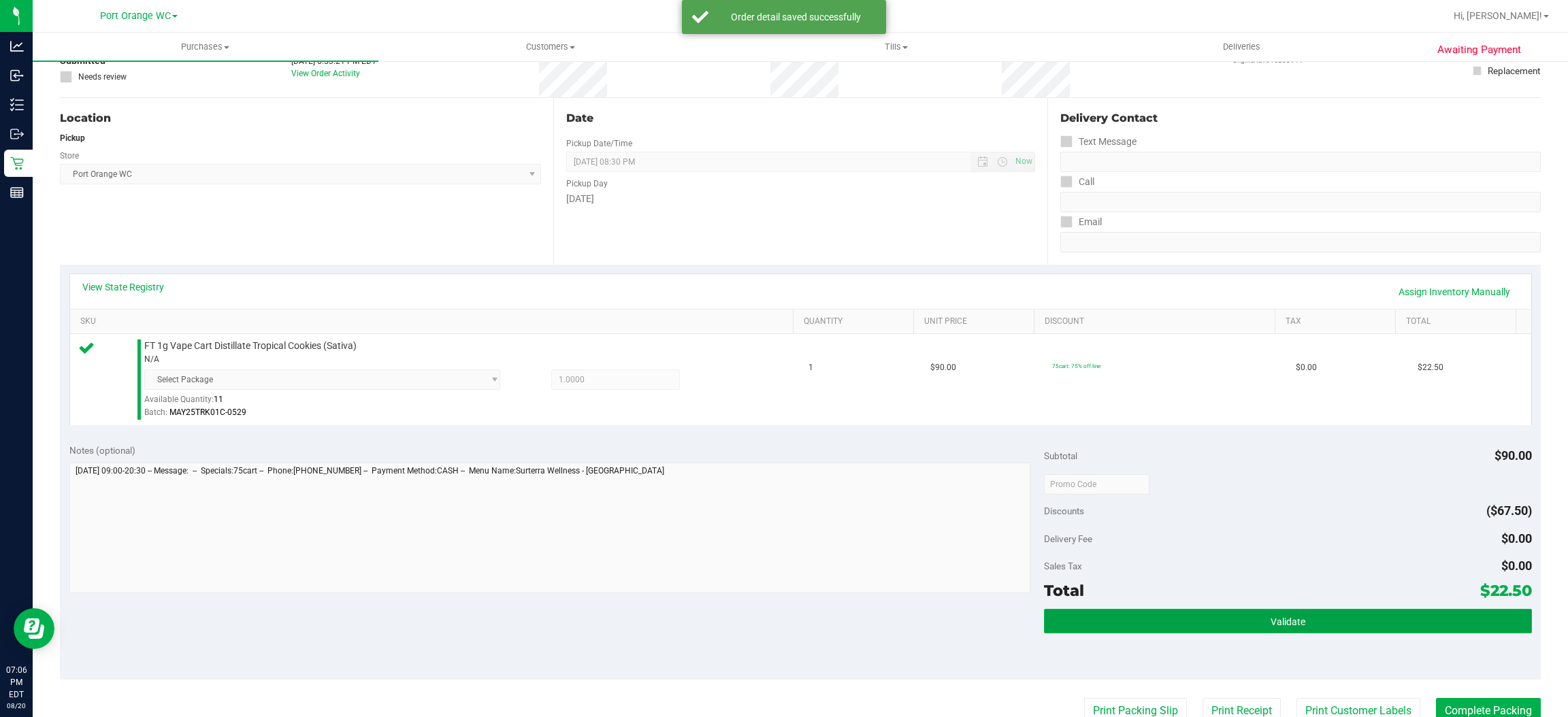
click at [1308, 626] on button "Validate" at bounding box center [1288, 621] width 488 height 24
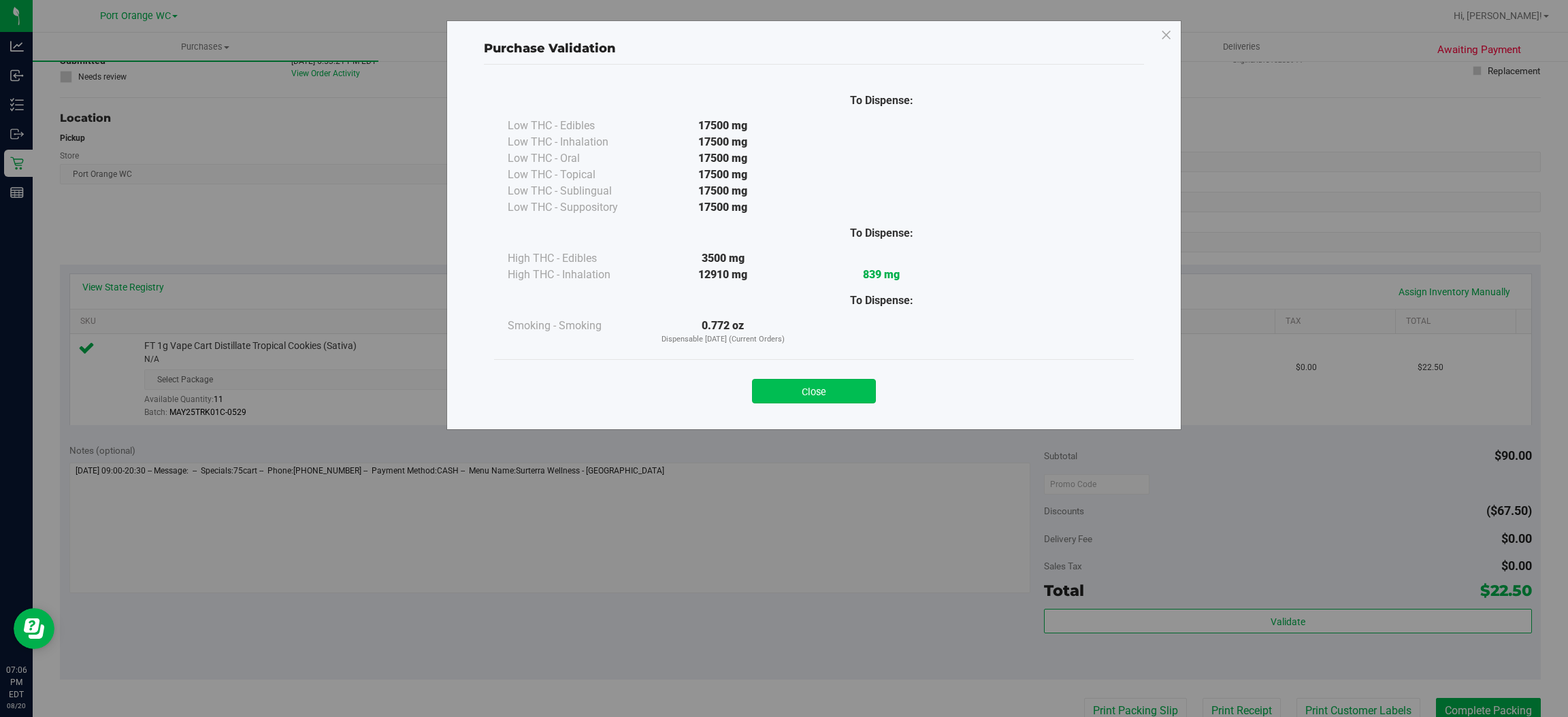
click at [837, 387] on button "Close" at bounding box center [814, 391] width 124 height 24
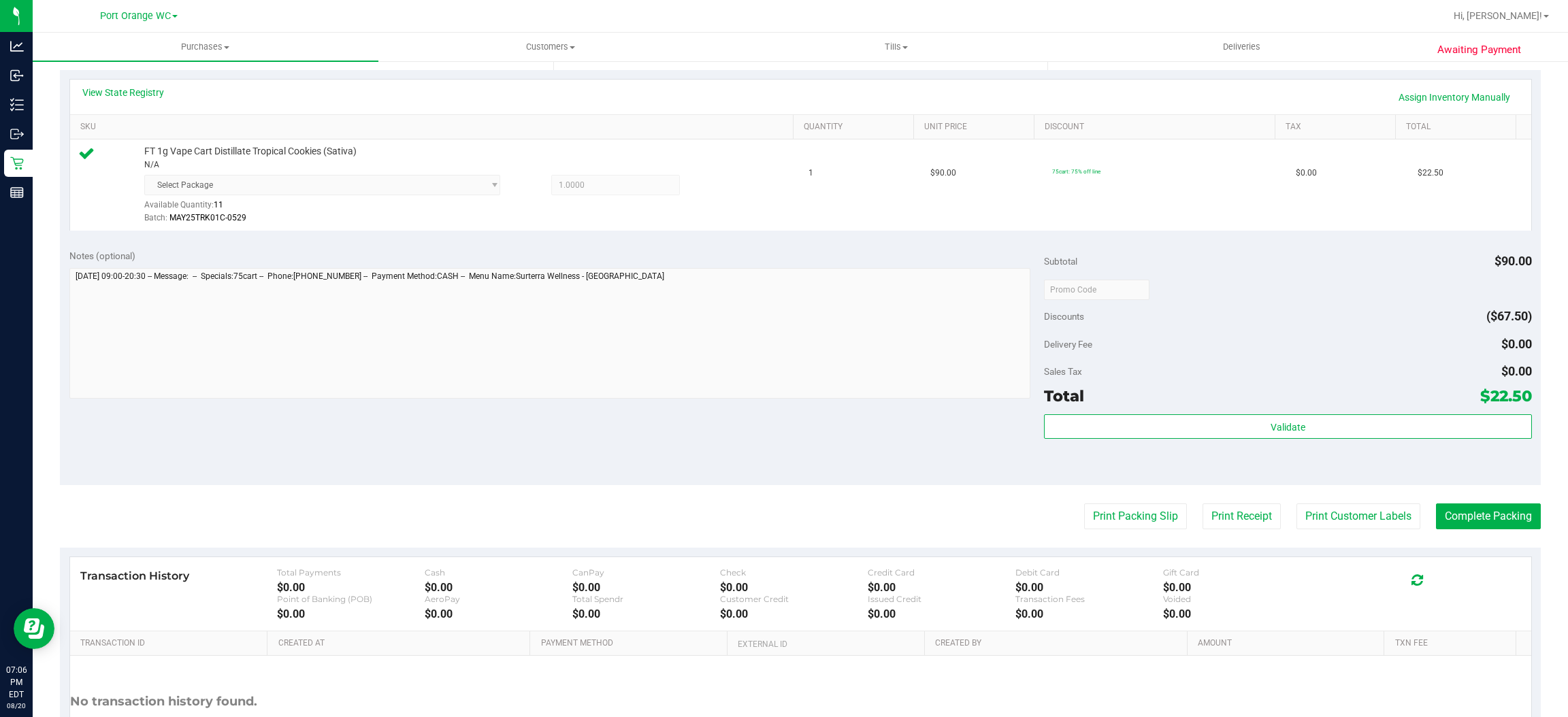
scroll to position [411, 0]
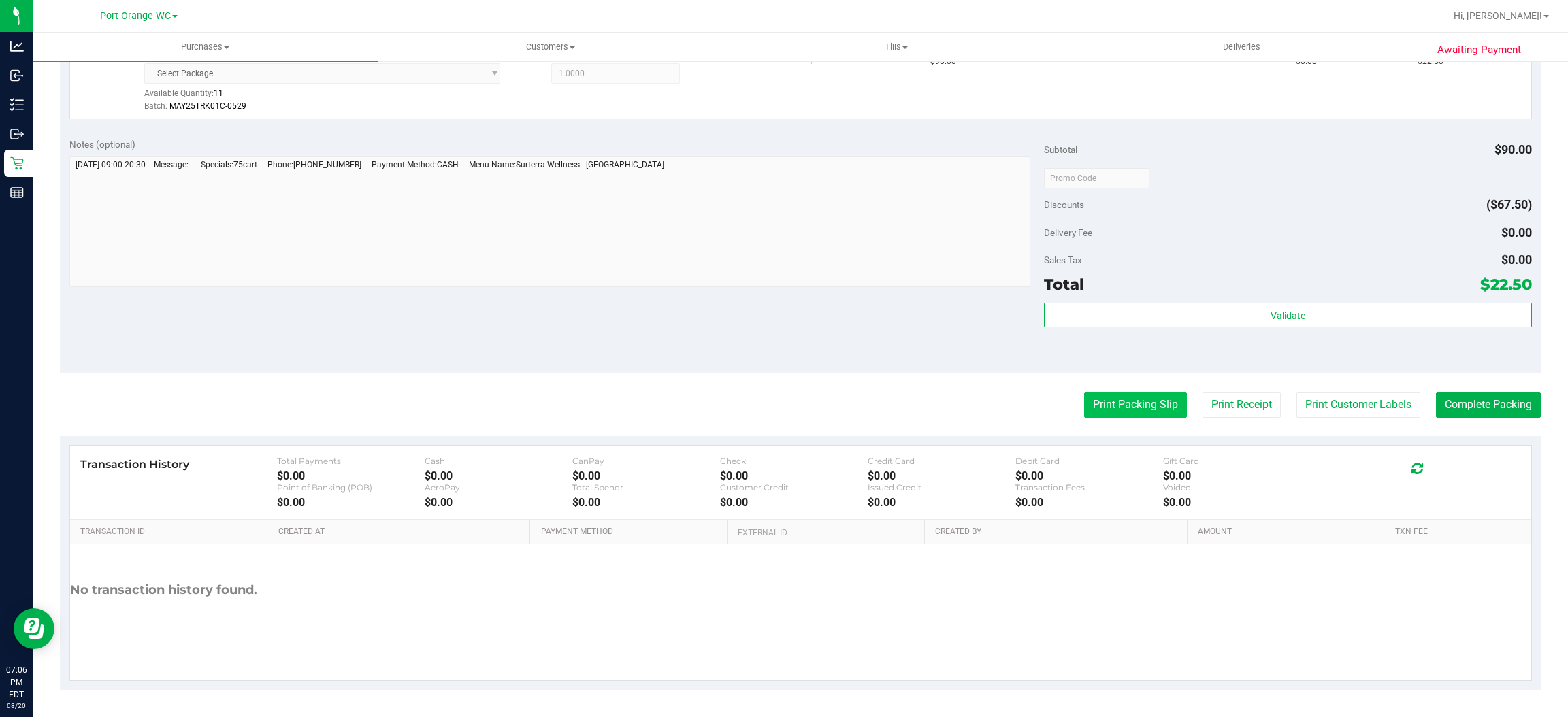
click at [1120, 408] on button "Print Packing Slip" at bounding box center [1136, 405] width 103 height 26
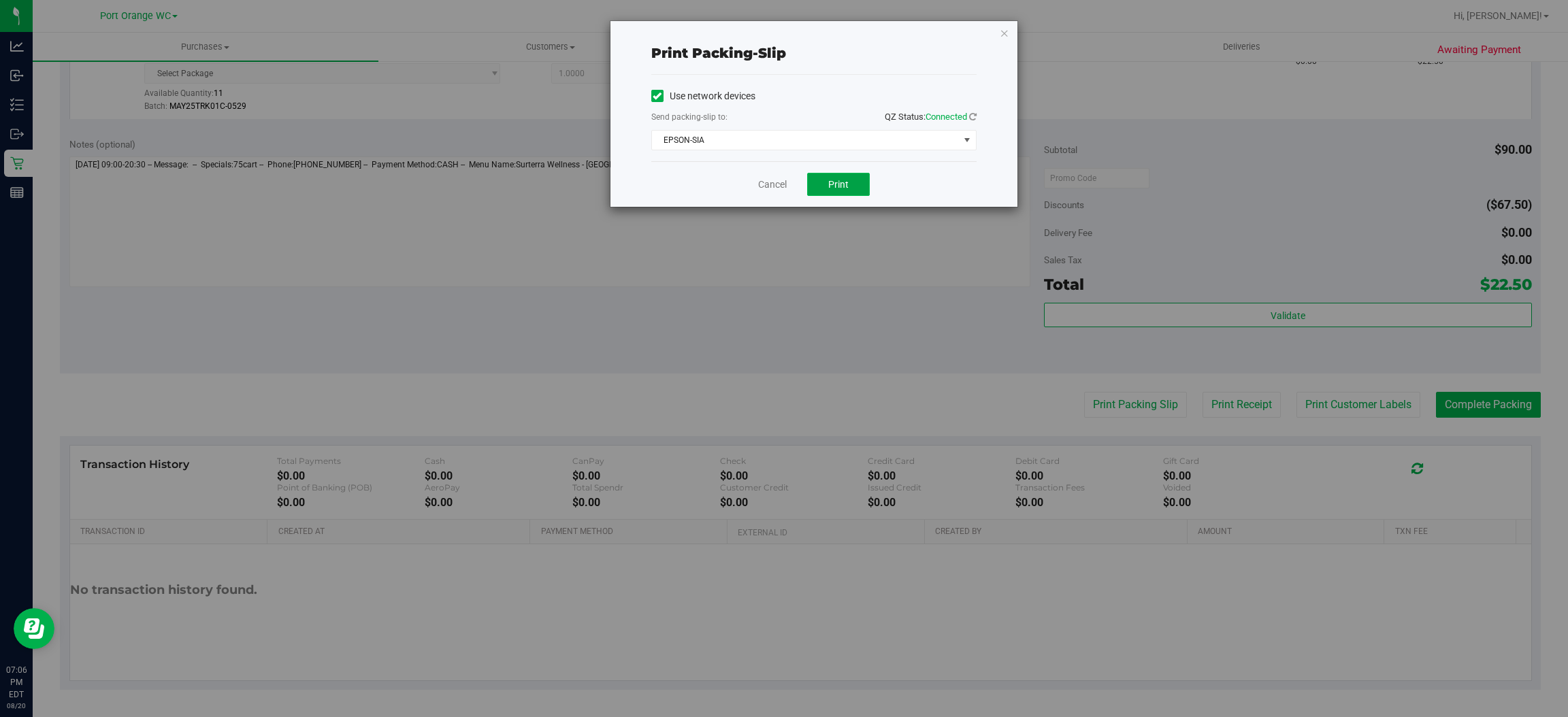
click at [845, 183] on span "Print" at bounding box center [838, 185] width 21 height 11
click at [769, 187] on link "Cancel" at bounding box center [772, 184] width 28 height 14
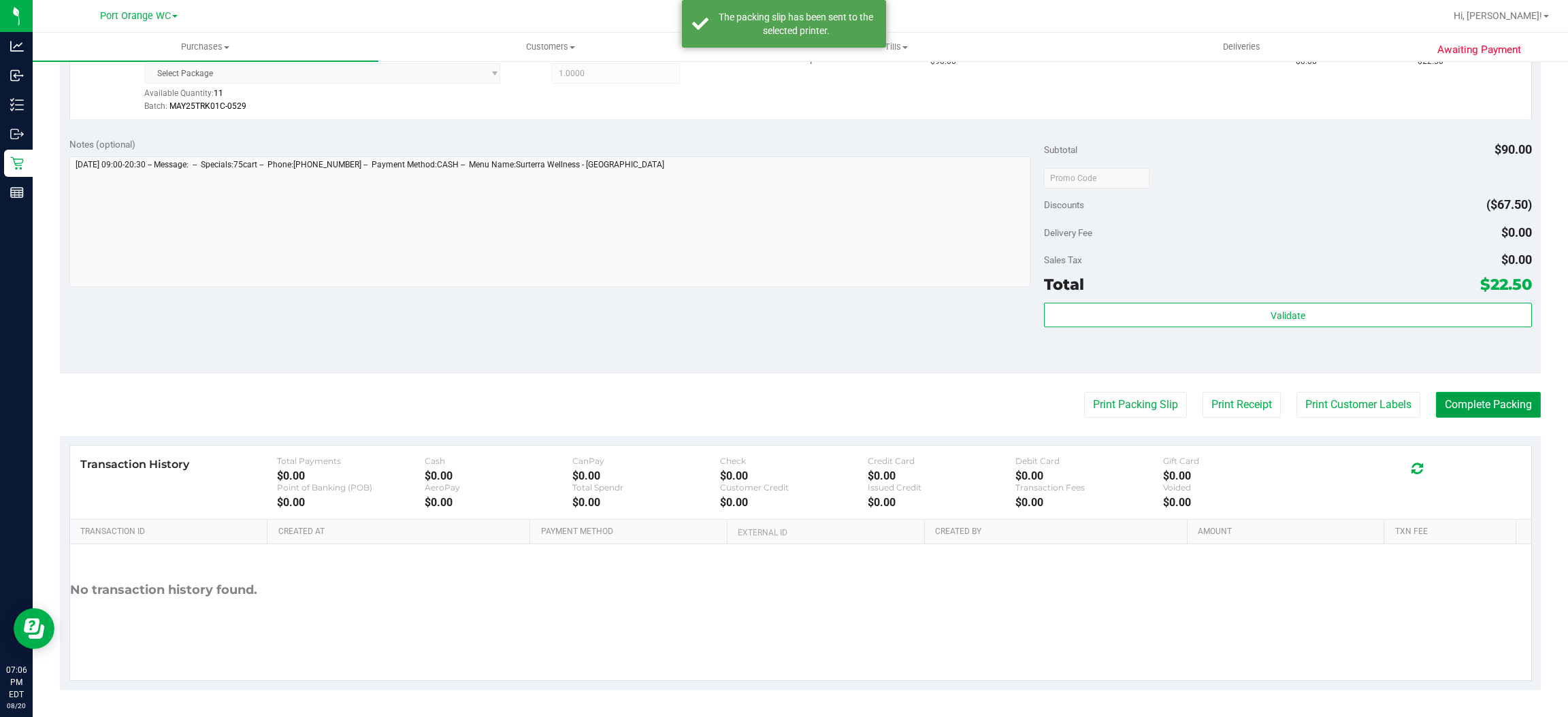
click at [1473, 406] on button "Complete Packing" at bounding box center [1488, 405] width 105 height 26
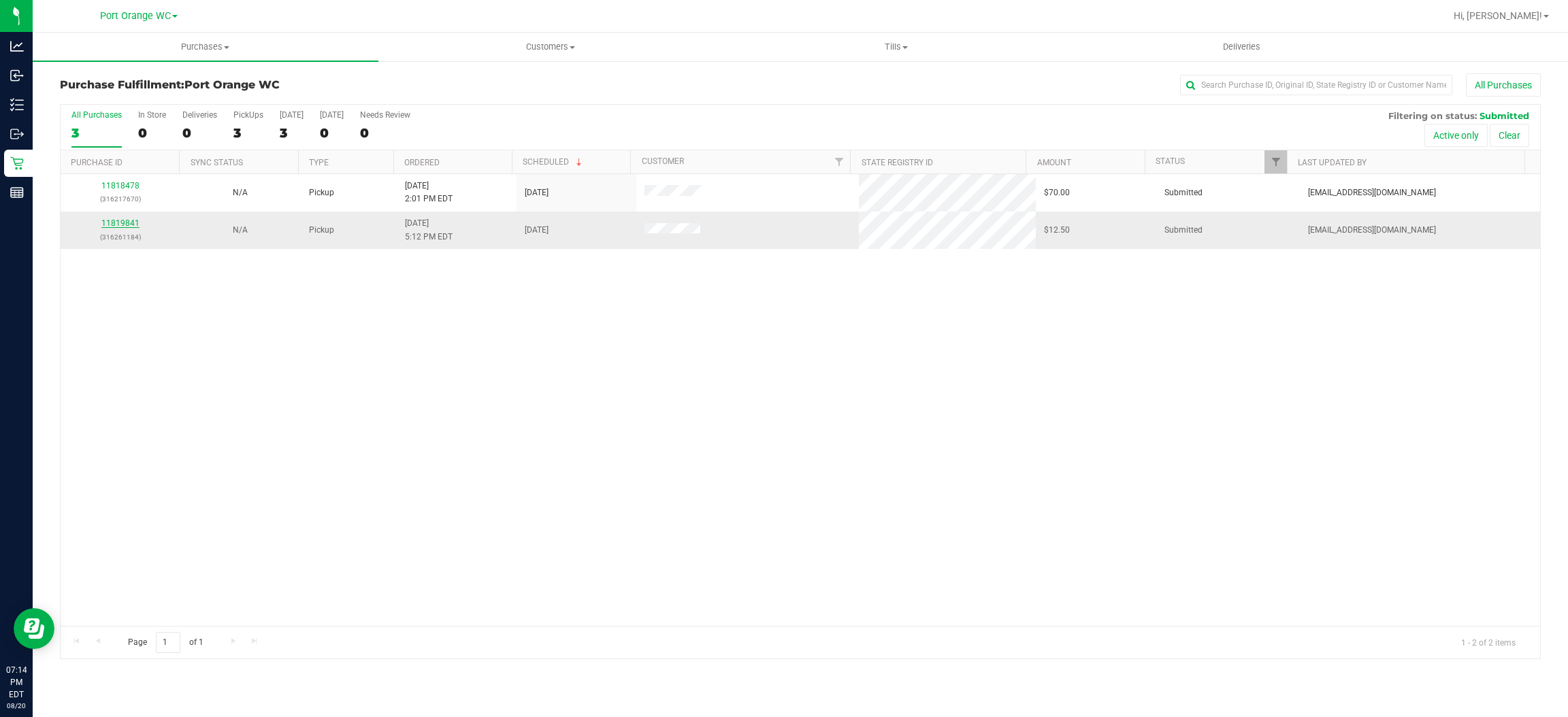
click at [123, 220] on link "11819841" at bounding box center [120, 223] width 38 height 9
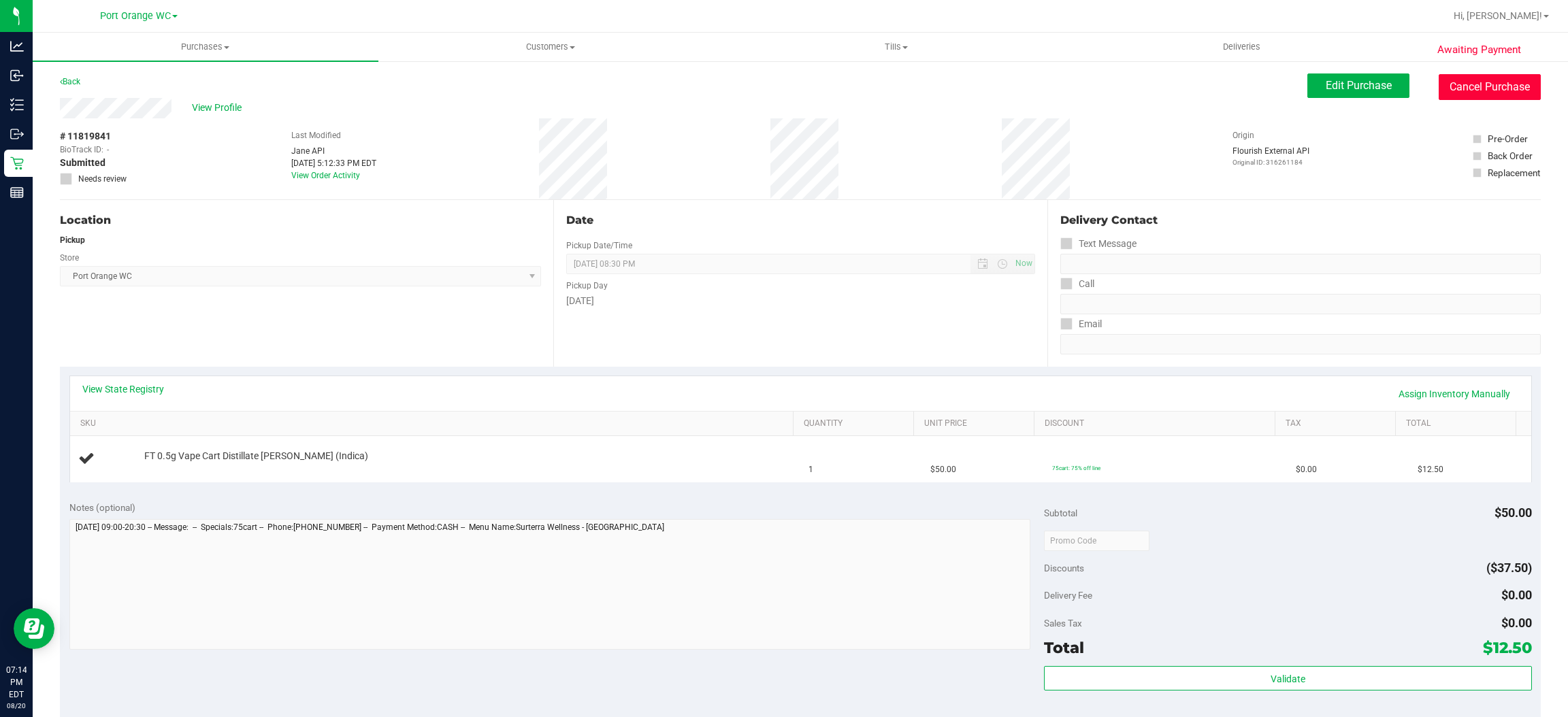
click at [1443, 98] on button "Cancel Purchase" at bounding box center [1489, 87] width 102 height 26
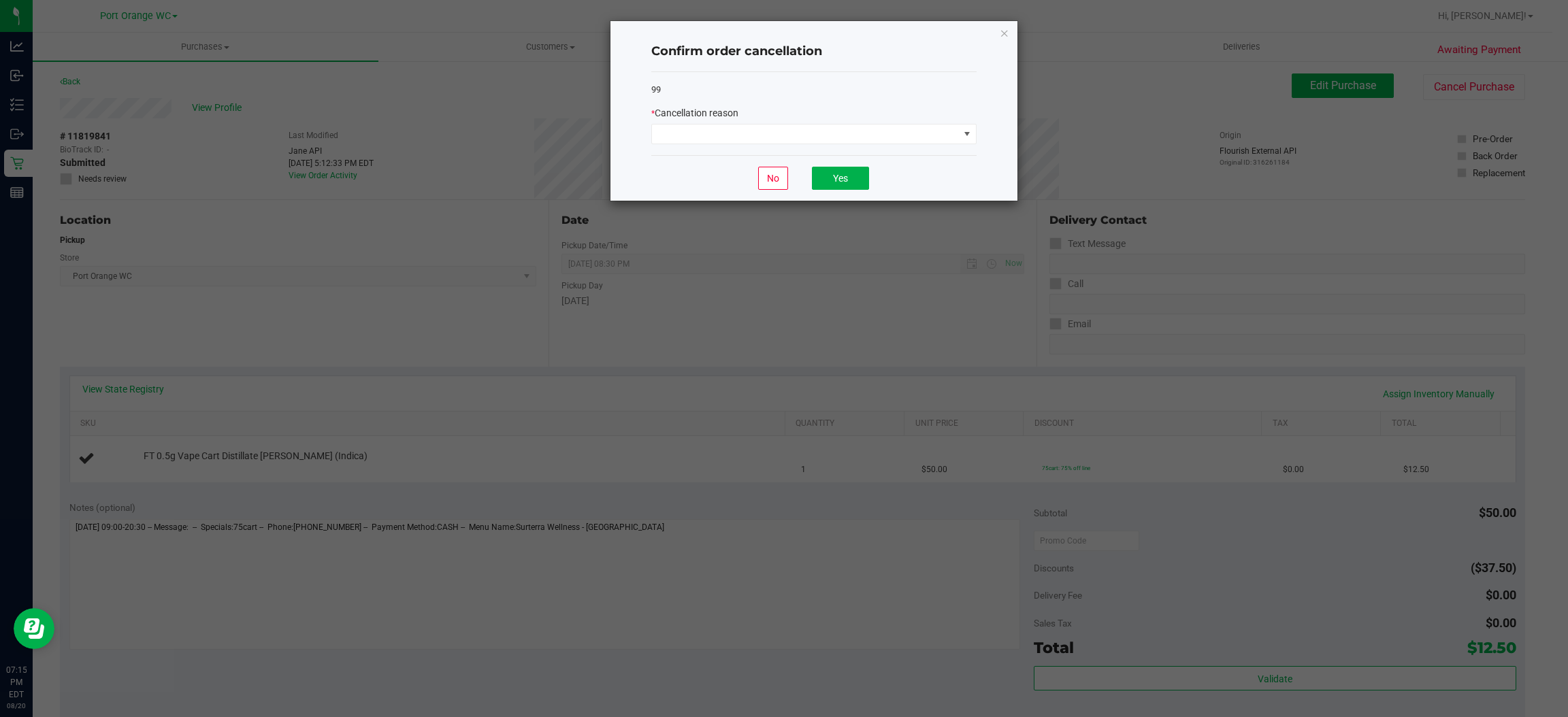
click at [761, 145] on div "99 * Cancellation reason" at bounding box center [814, 113] width 325 height 83
click at [771, 136] on span at bounding box center [805, 134] width 307 height 19
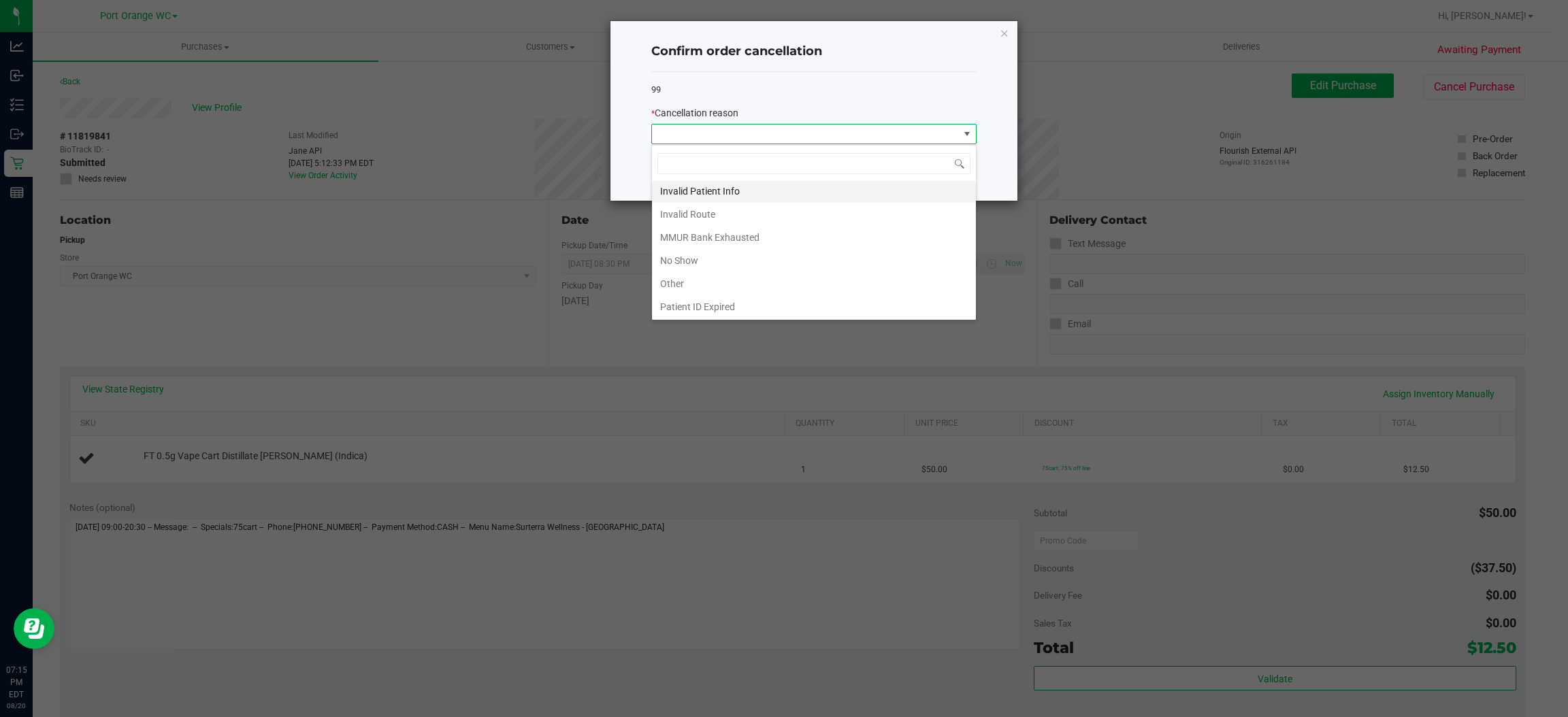
scroll to position [74, 0]
click at [676, 266] on li "Other" at bounding box center [813, 259] width 324 height 23
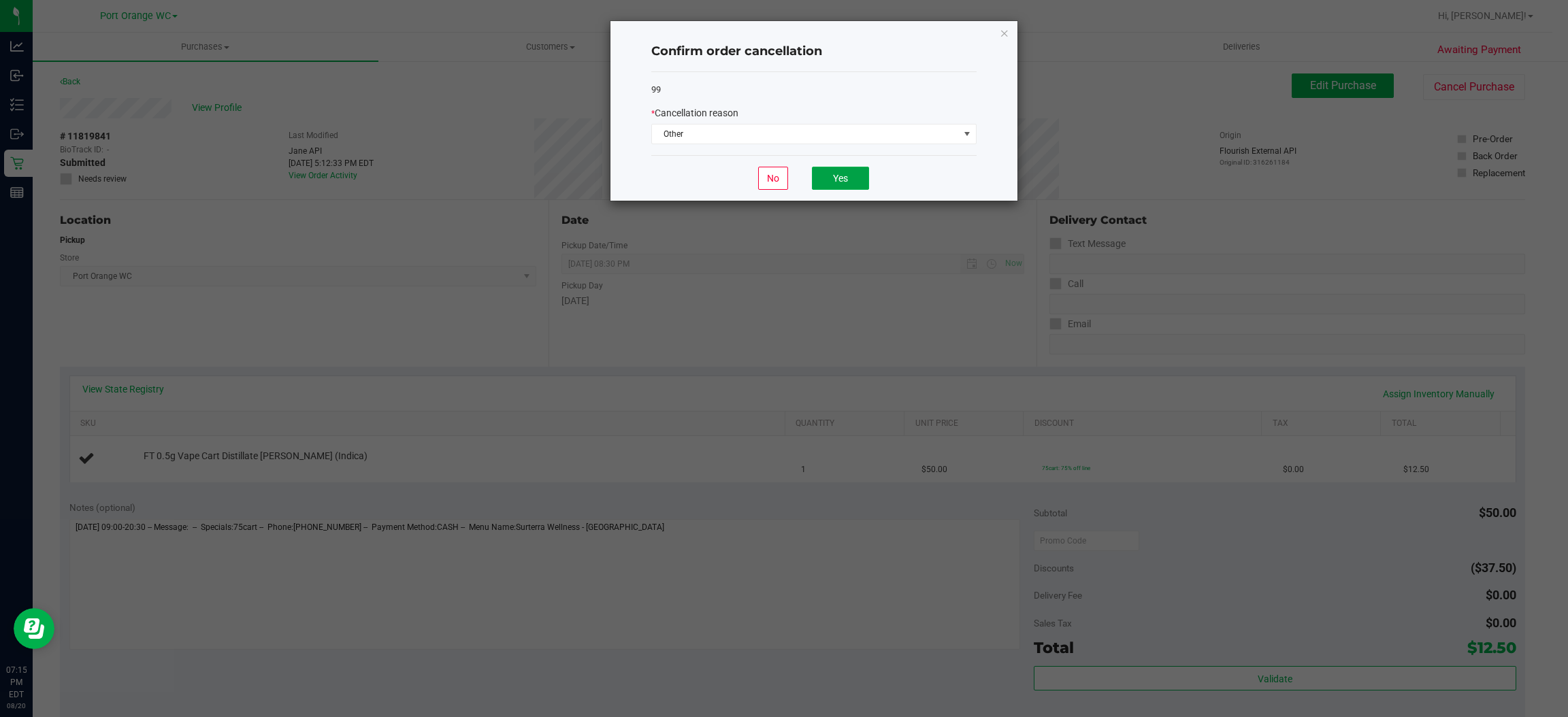
click at [843, 179] on button "Yes" at bounding box center [840, 178] width 57 height 23
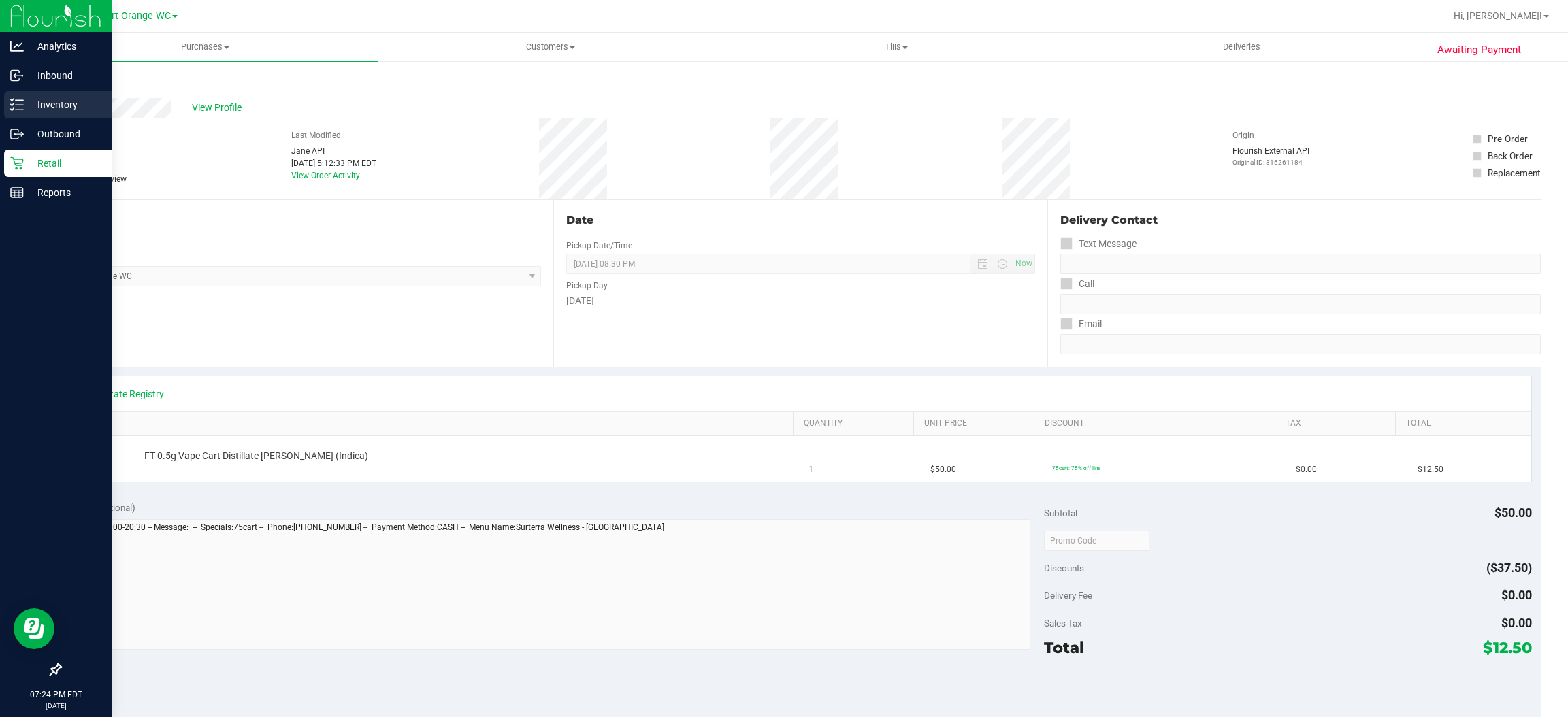
click at [50, 102] on p "Inventory" at bounding box center [64, 104] width 82 height 16
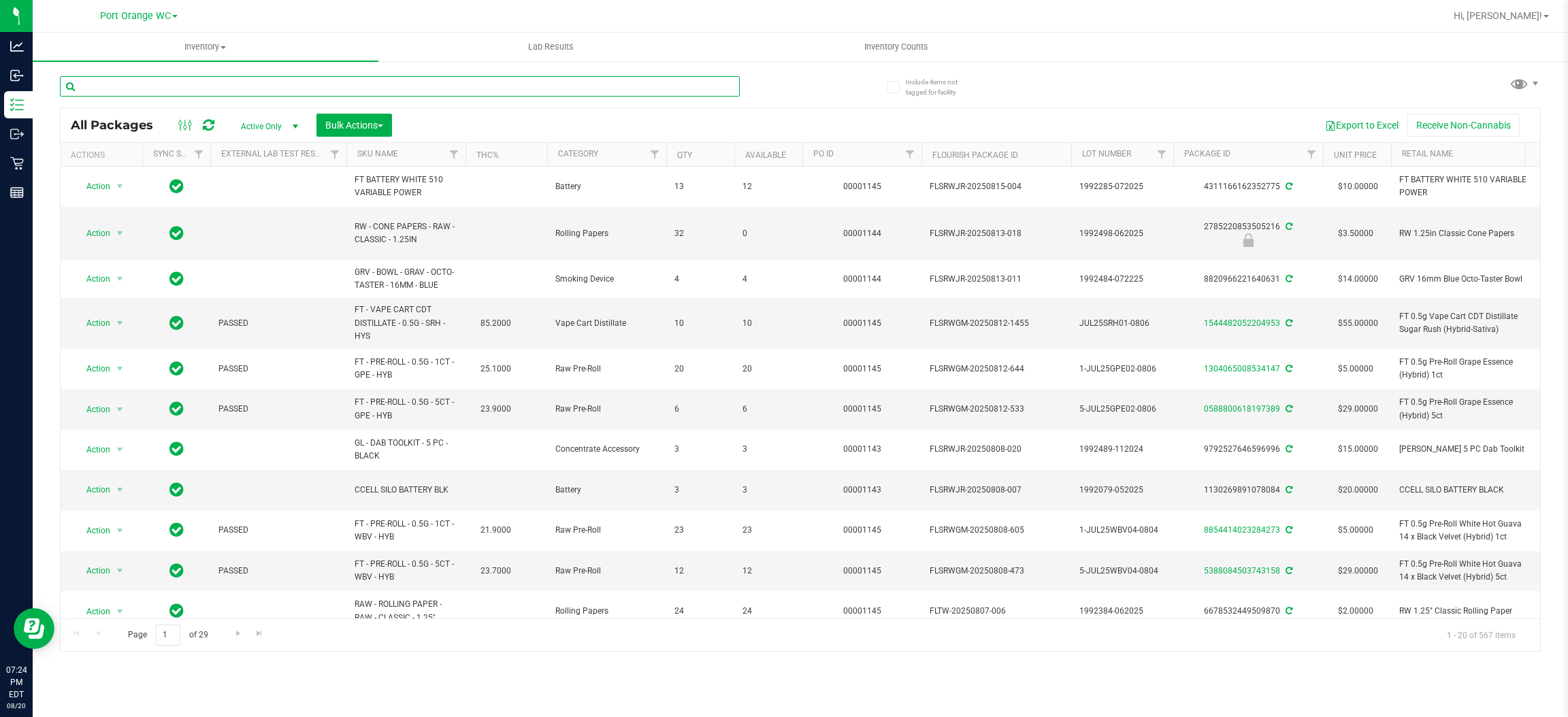
click at [234, 83] on input "text" at bounding box center [400, 86] width 680 height 21
type input "5929587432925222"
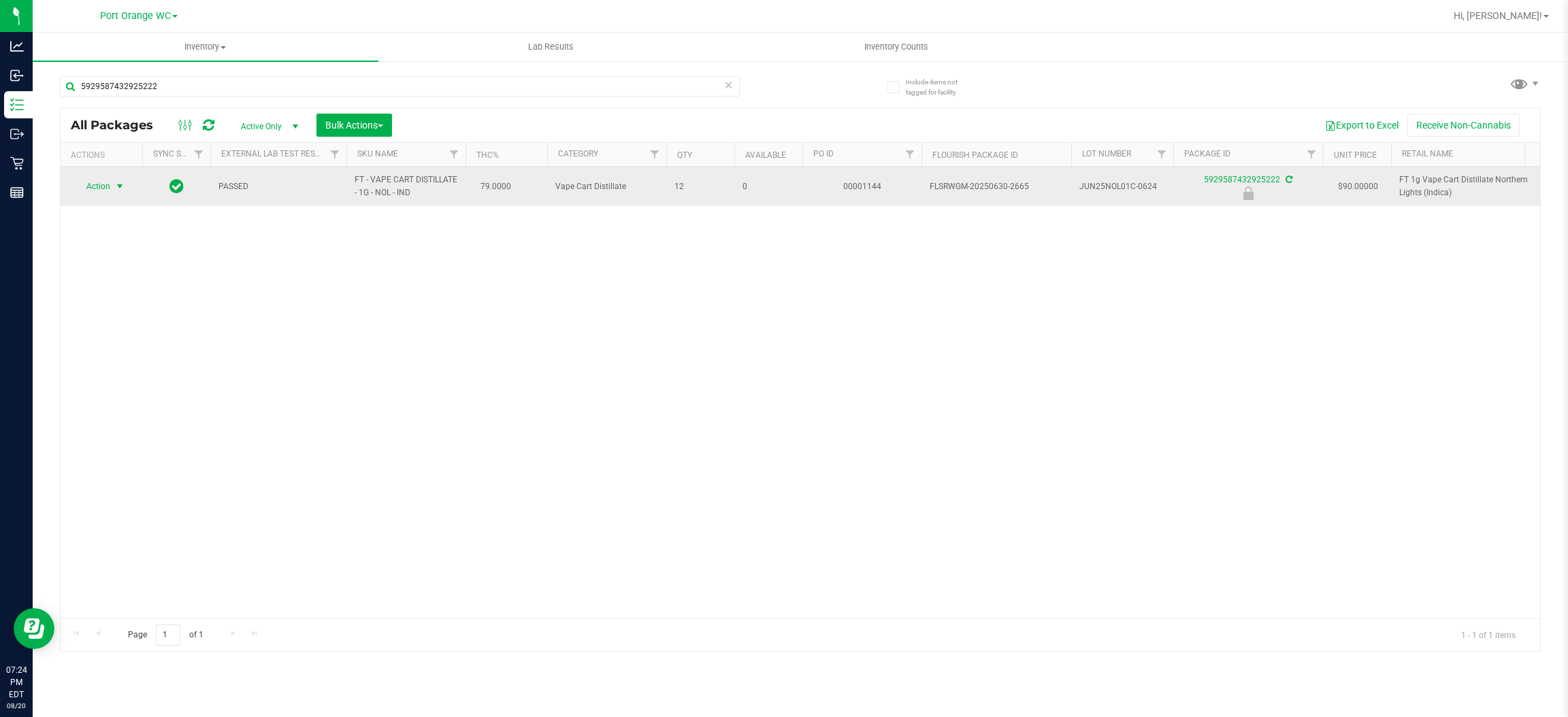
click at [105, 187] on span "Action" at bounding box center [92, 187] width 37 height 19
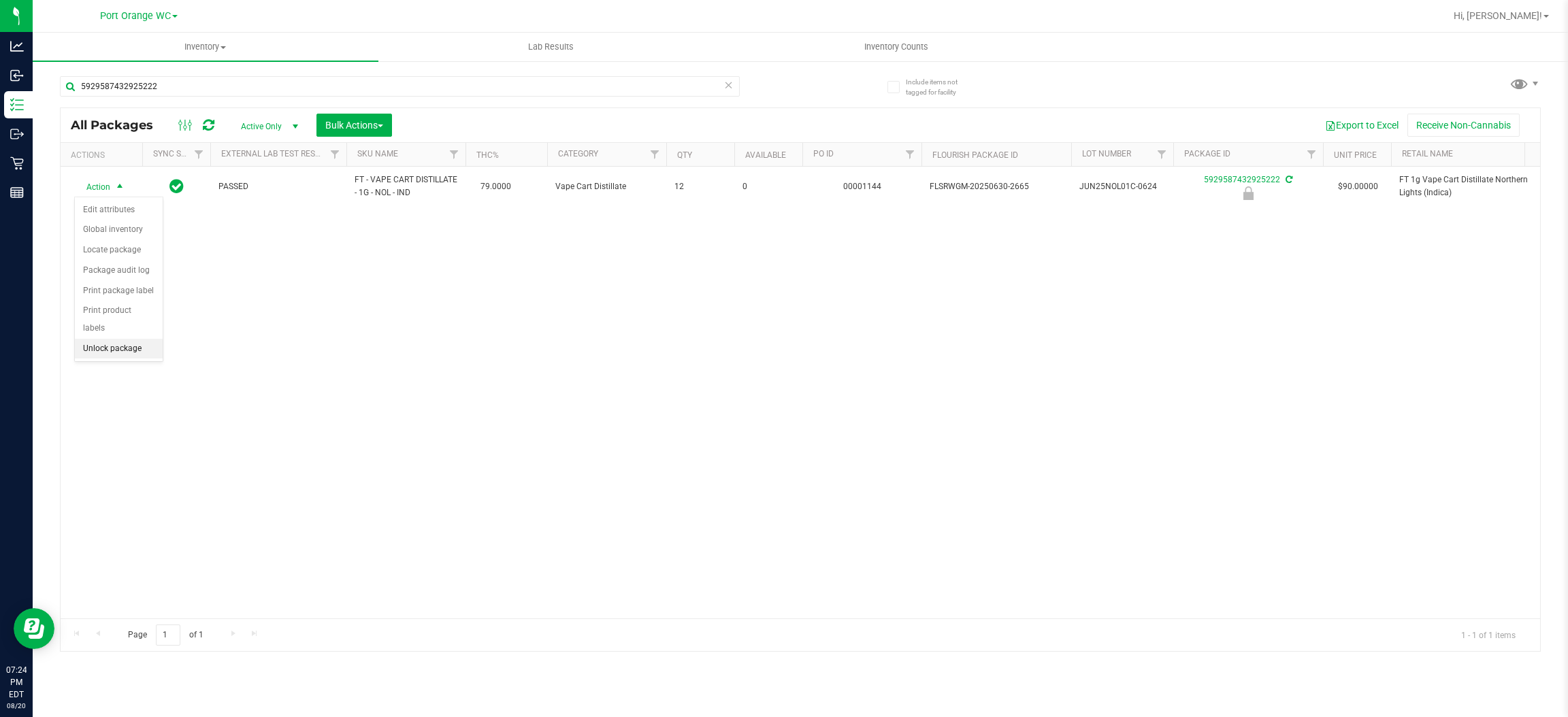
click at [100, 338] on li "Unlock package" at bounding box center [119, 349] width 88 height 21
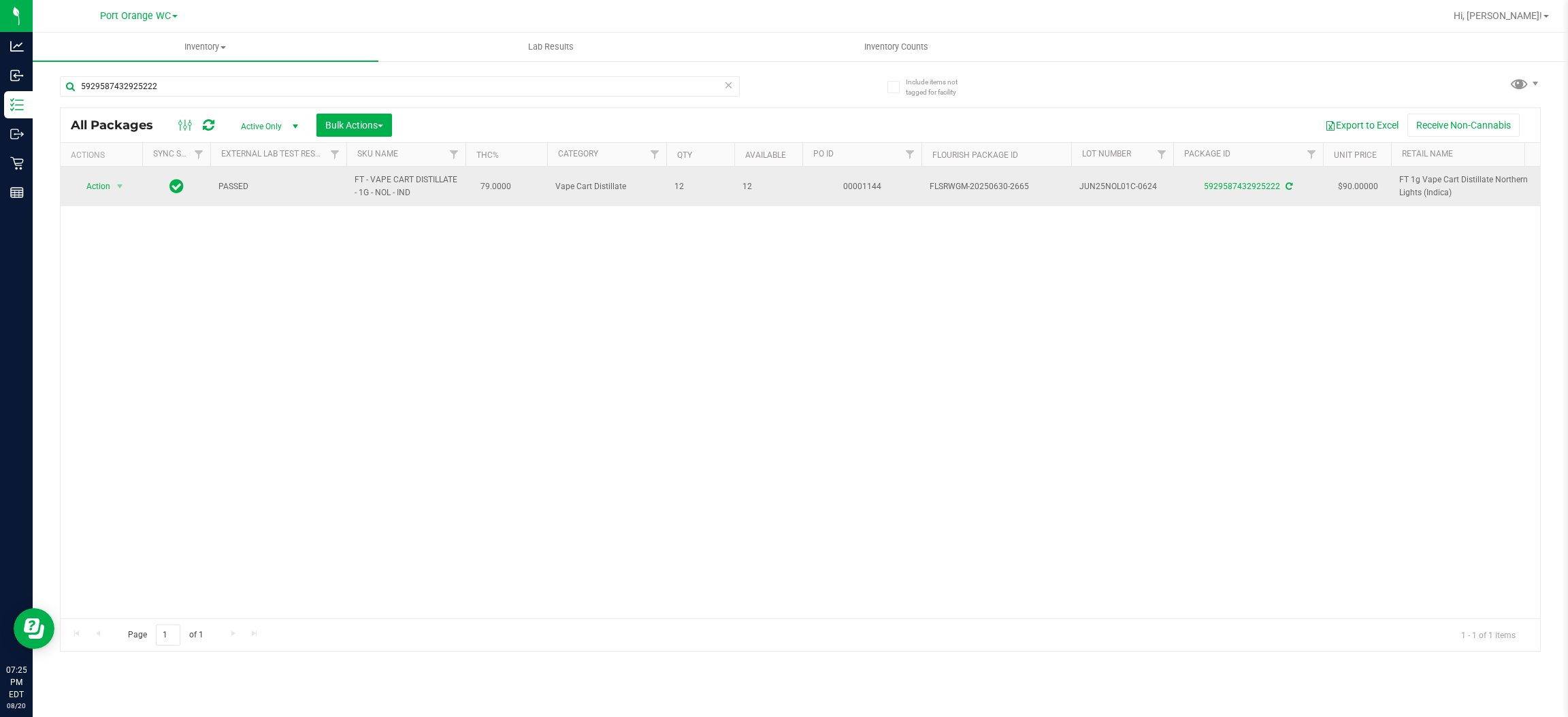
click at [1440, 183] on span "FT 1g Vape Cart Distillate Northern Lights (Indica)" at bounding box center [1466, 187] width 133 height 26
copy tr "FT 1g Vape Cart Distillate Northern Lights (Indica)"
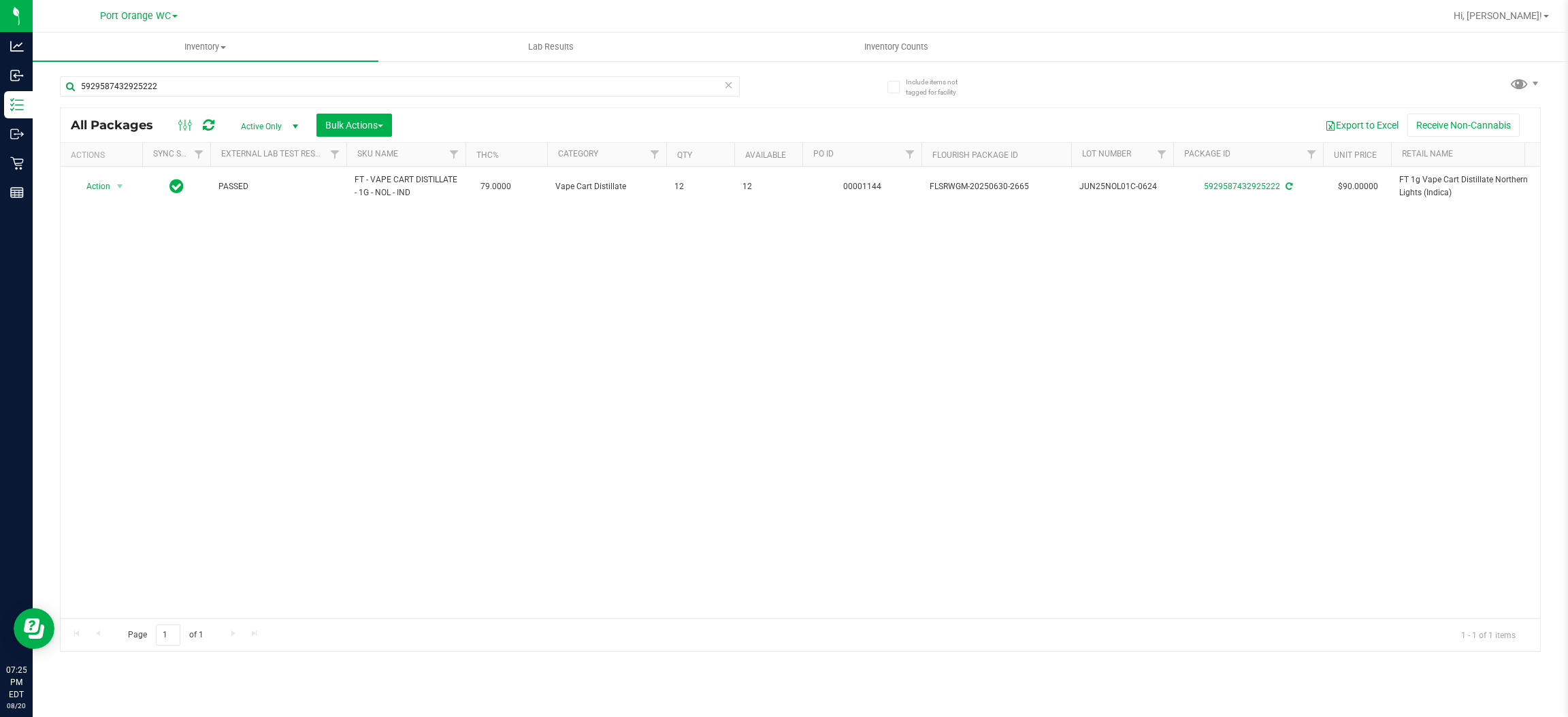
click at [179, 72] on div "5929587432925222" at bounding box center [430, 85] width 741 height 43
click at [173, 93] on input "5929587432925222" at bounding box center [400, 86] width 680 height 21
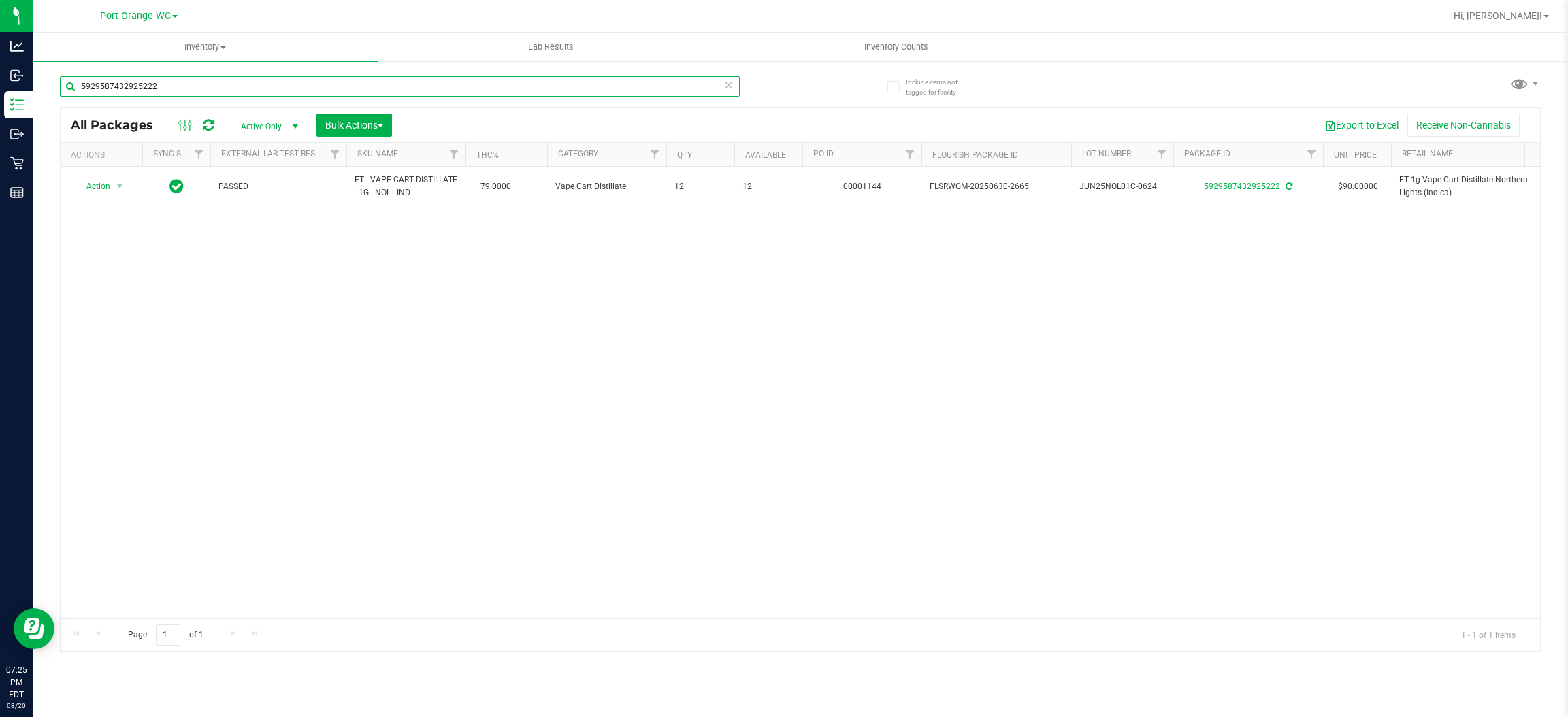
paste input "FT 1g Vape Cart Distillate Northern Lights (Indica)"
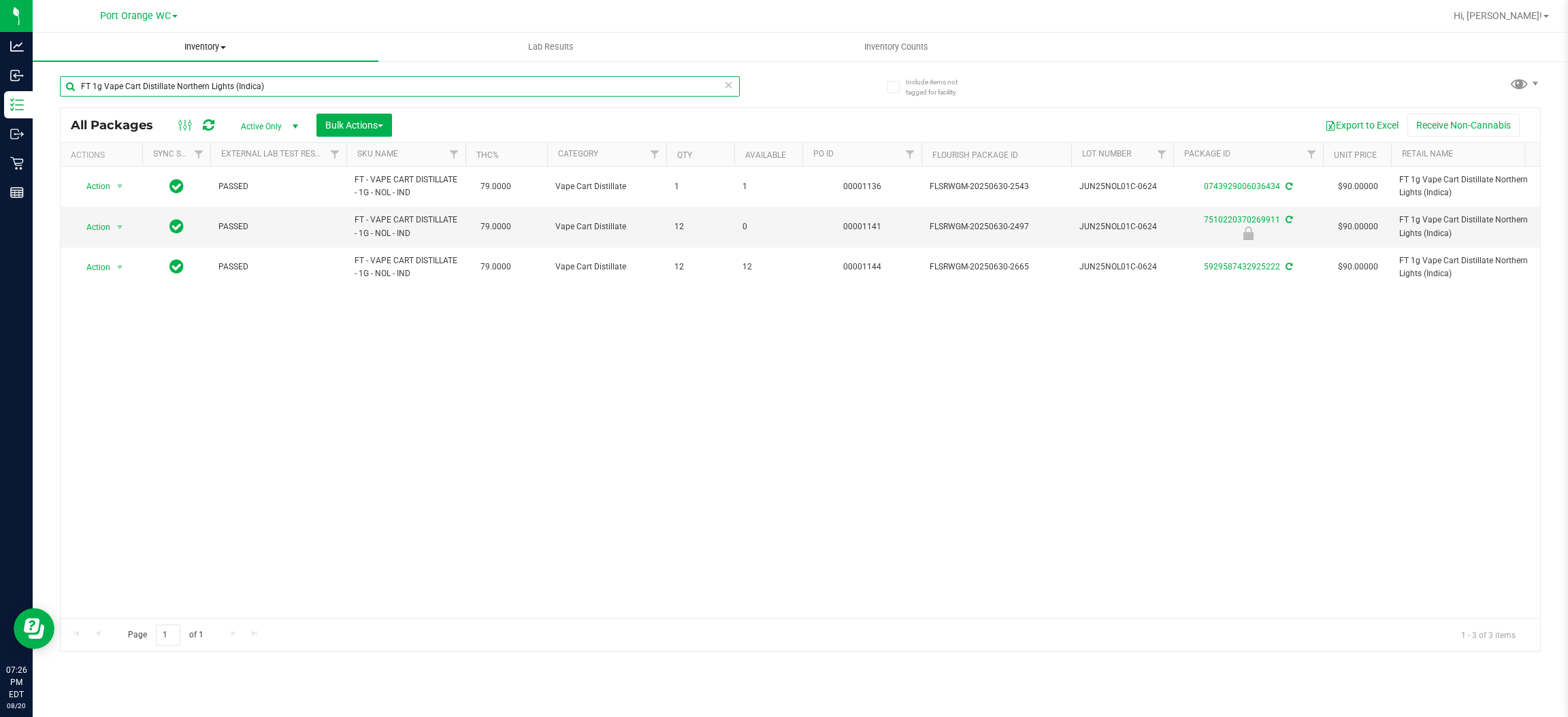
type input "FT 1g Vape Cart Distillate Northern Lights (Indica)"
click at [547, 38] on uib-tab-heading "Lab Results" at bounding box center [550, 47] width 344 height 27
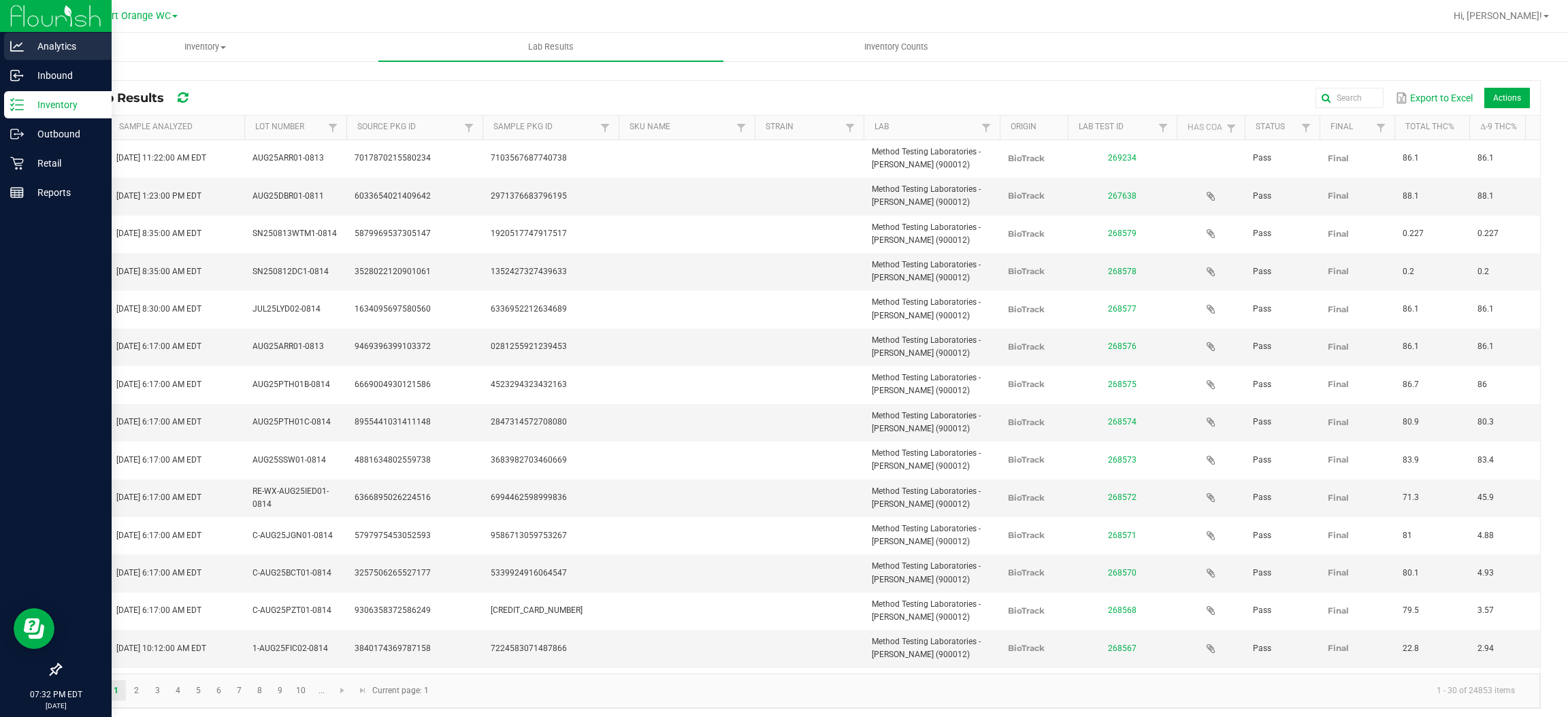
click at [46, 41] on p "Analytics" at bounding box center [64, 46] width 82 height 16
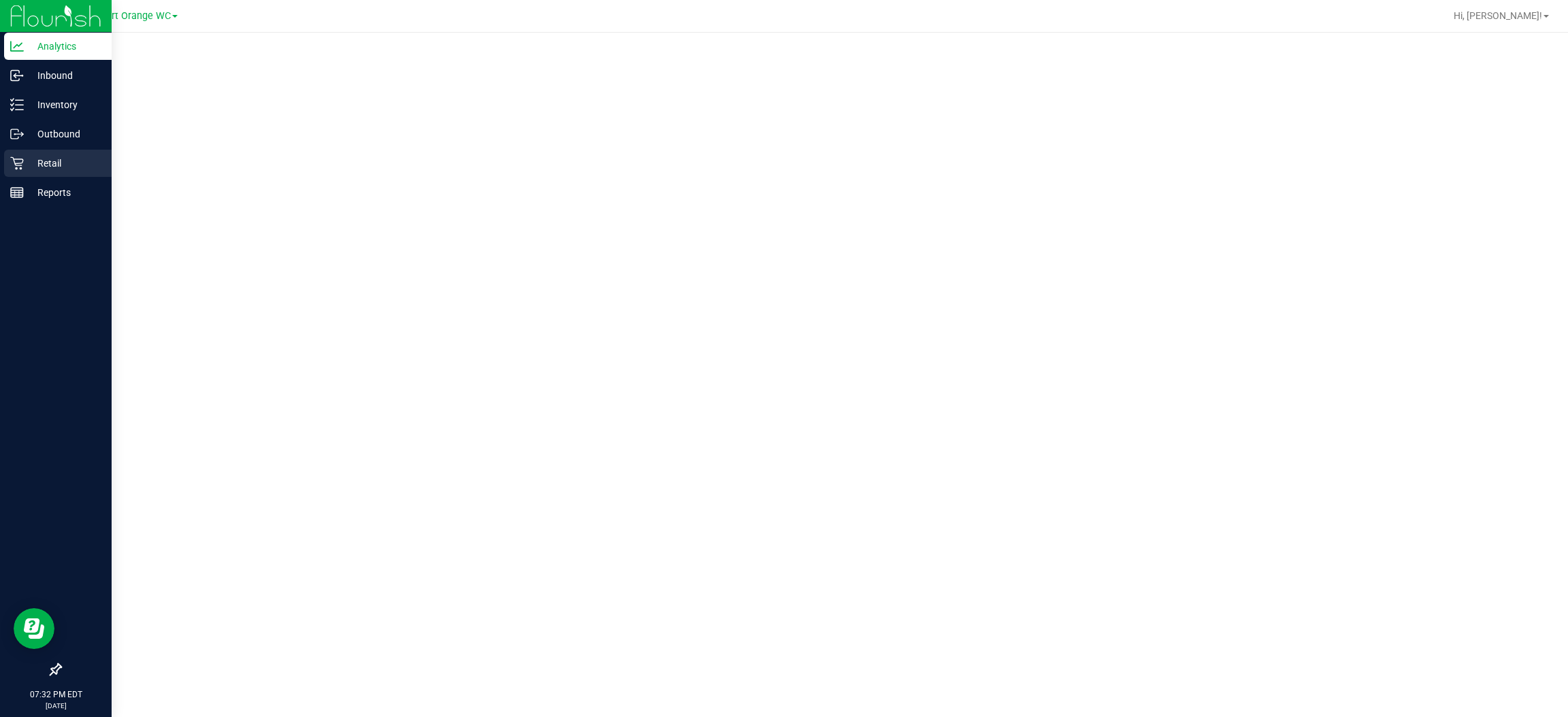
click at [47, 157] on p "Retail" at bounding box center [64, 162] width 82 height 16
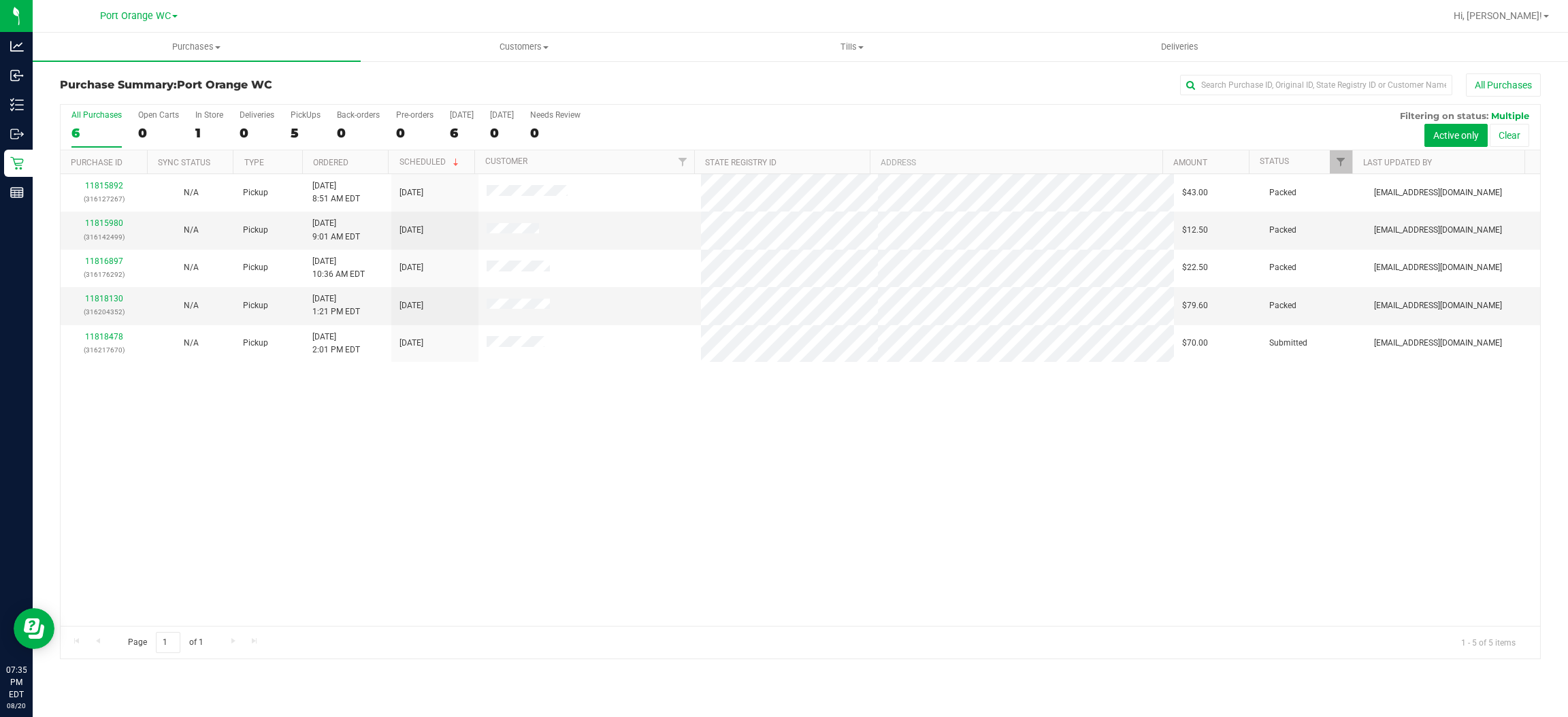
click at [894, 557] on div "11815892 (316127267) N/A Pickup [DATE] 8:51 AM EDT 8/20/2025 $43.00 Packed [EMA…" at bounding box center [801, 400] width 1480 height 452
click at [1520, 16] on span "Hi, [PERSON_NAME]!" at bounding box center [1498, 16] width 88 height 11
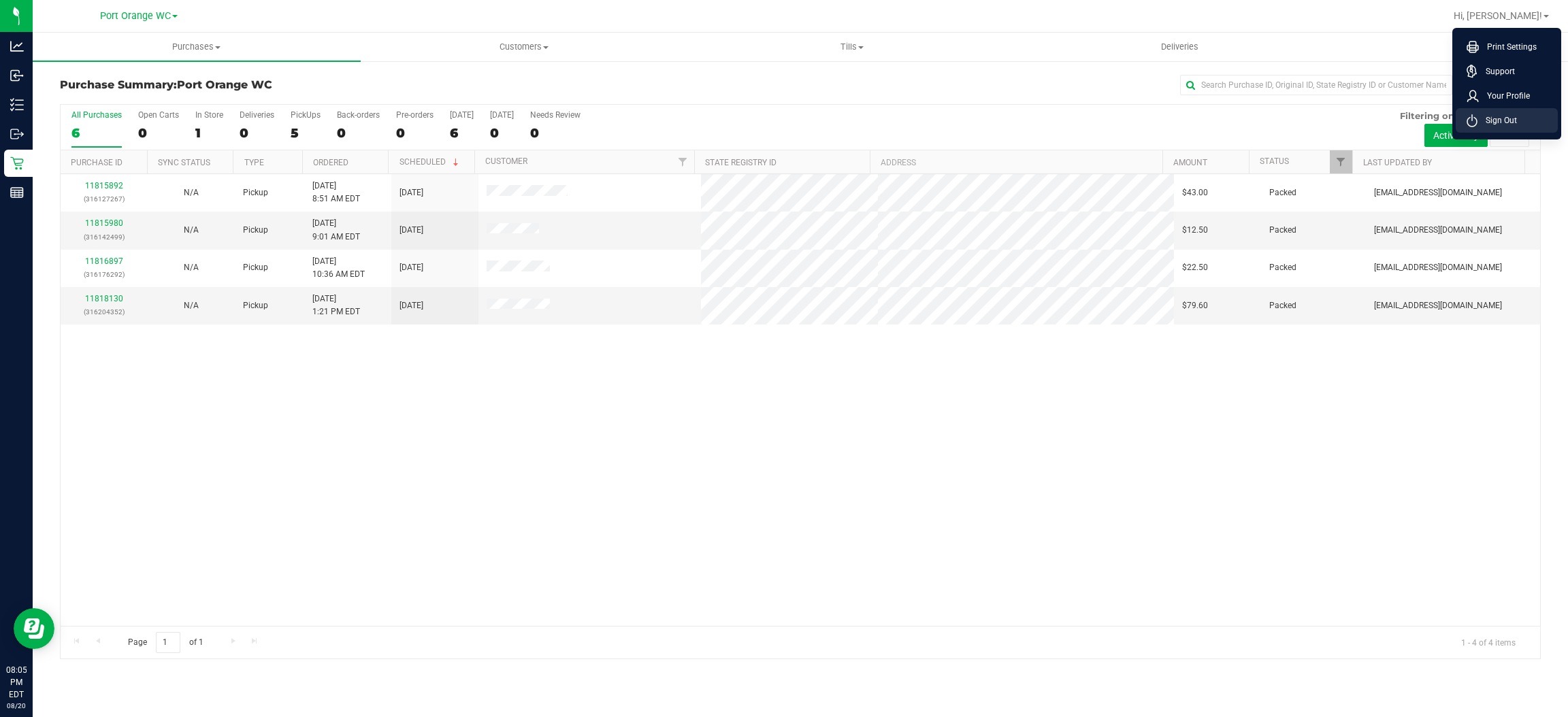
click at [1494, 120] on span "Sign Out" at bounding box center [1498, 120] width 39 height 14
